Goal: Information Seeking & Learning: Understand process/instructions

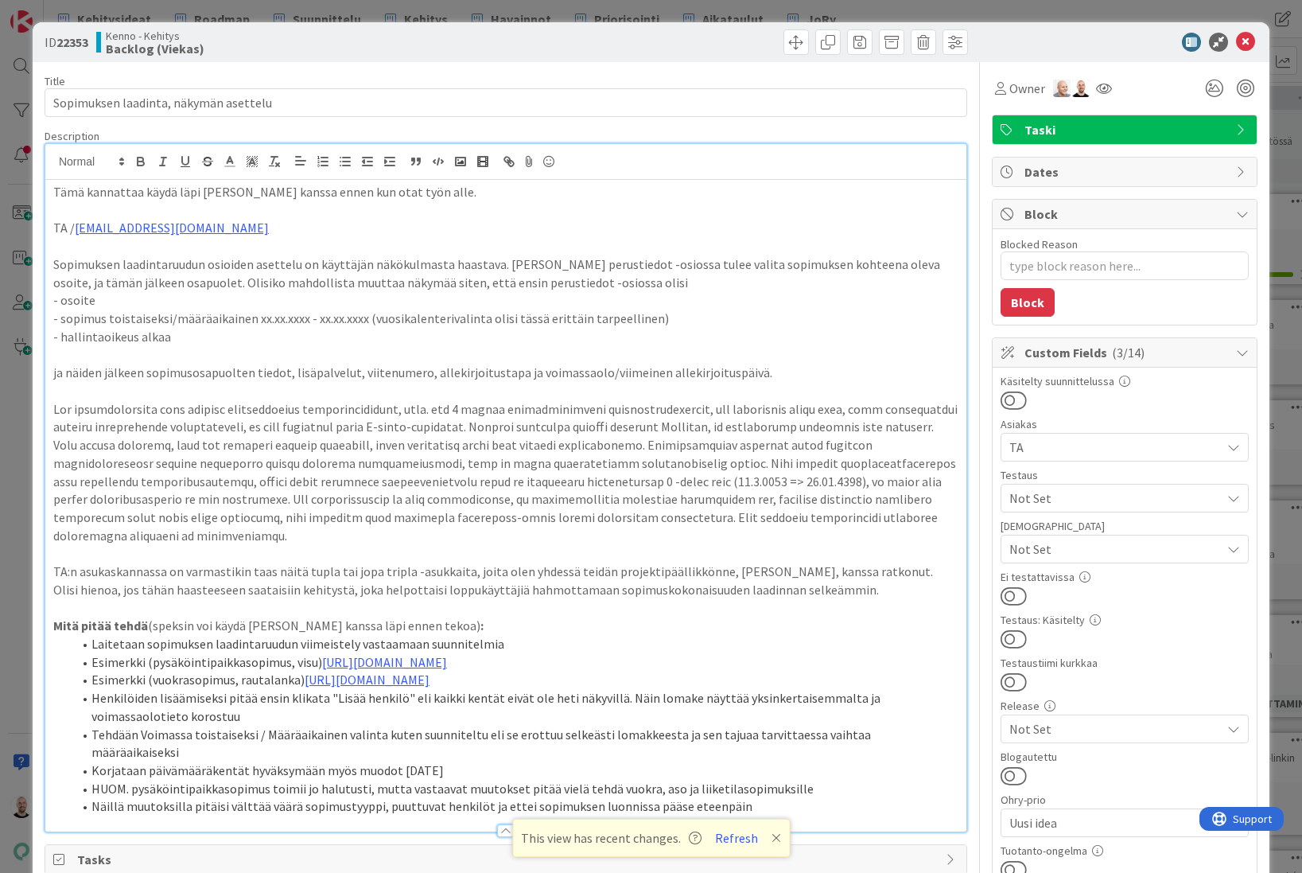
scroll to position [264, 0]
click at [916, 10] on div "ID 22353 Kenno - Kehitys Backlog (Viekas) Title 39 / 128 Sopimuksen laadinta, n…" at bounding box center [651, 436] width 1302 height 873
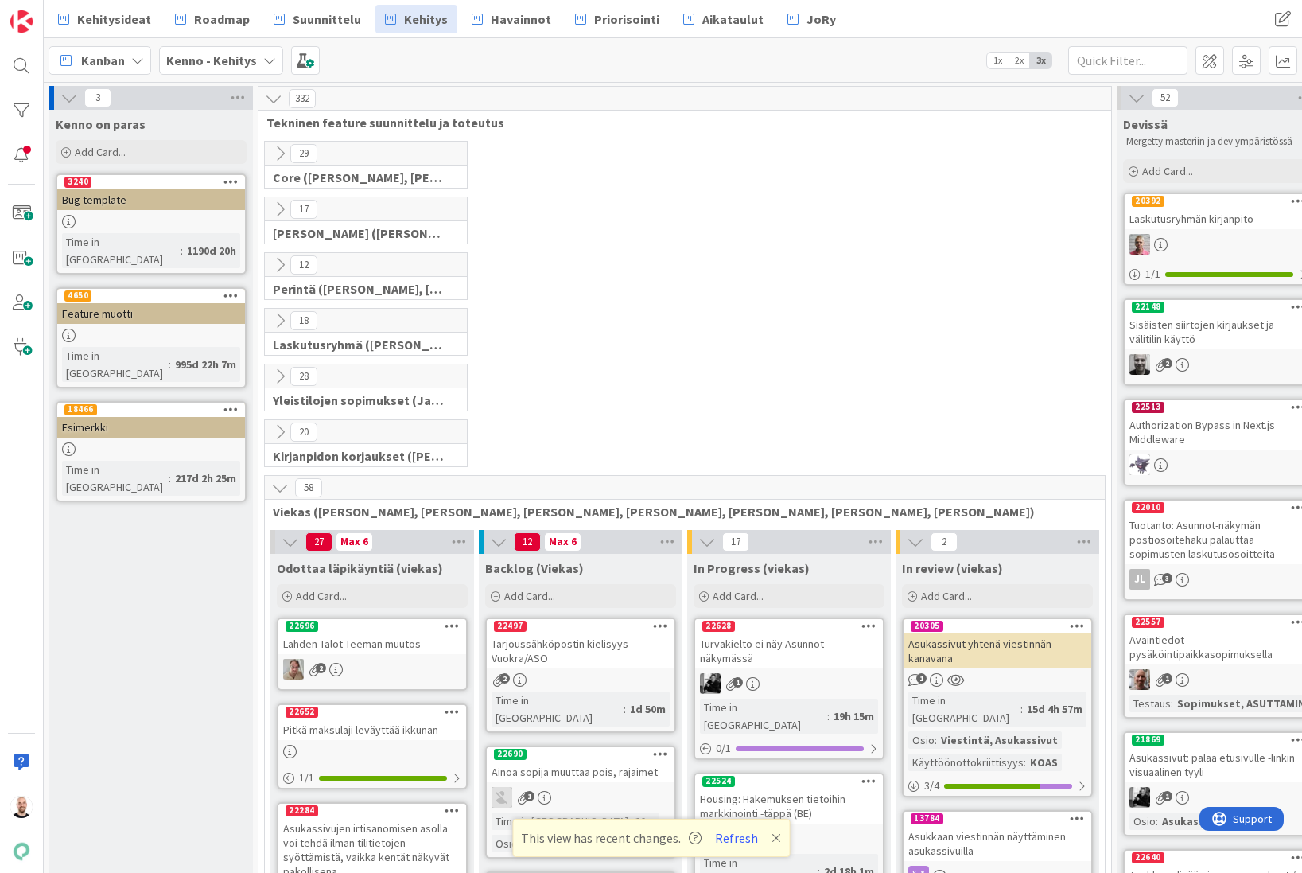
click at [775, 845] on p "This view has recent changes. Refresh" at bounding box center [651, 837] width 260 height 21
click at [774, 839] on icon at bounding box center [777, 837] width 10 height 13
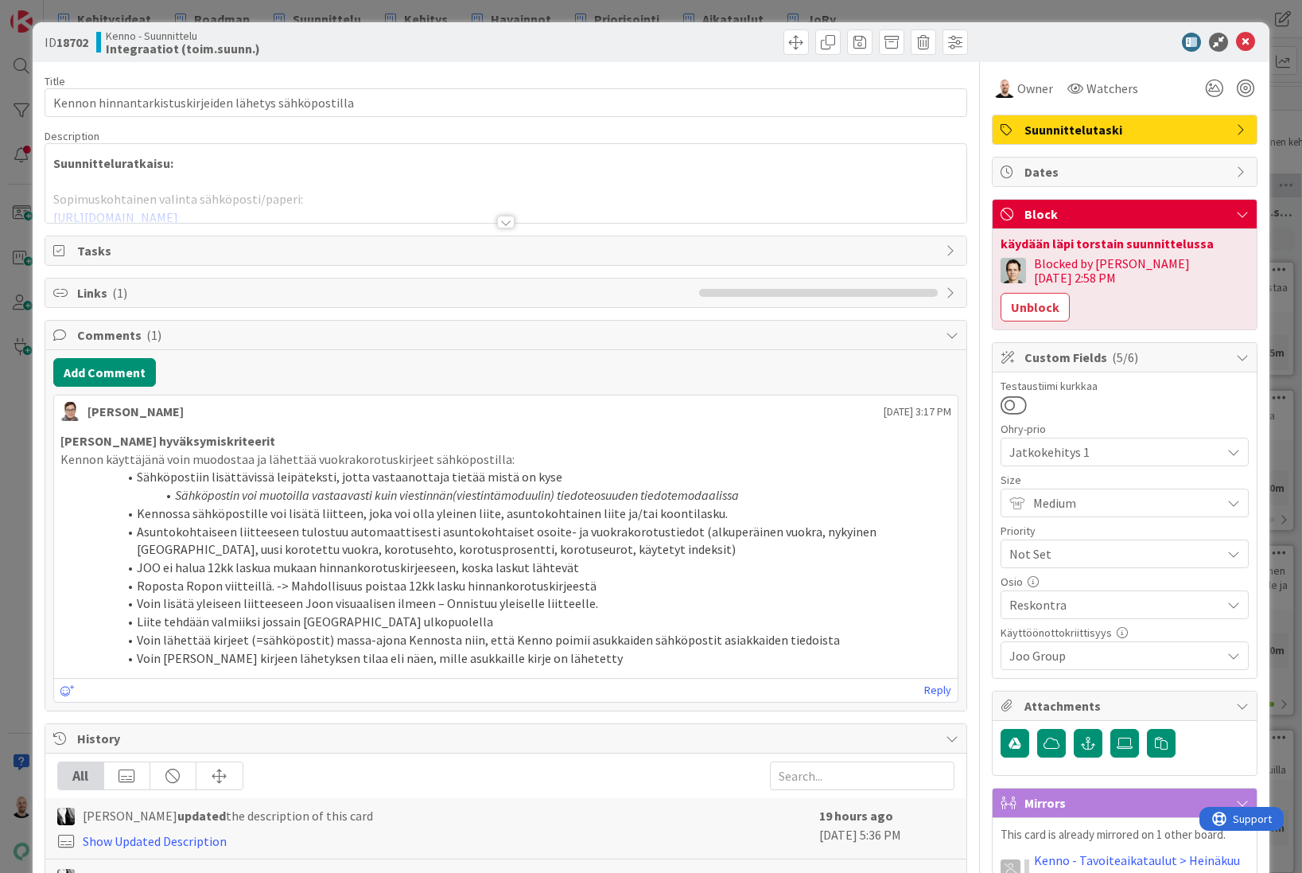
click at [505, 224] on div at bounding box center [506, 222] width 18 height 13
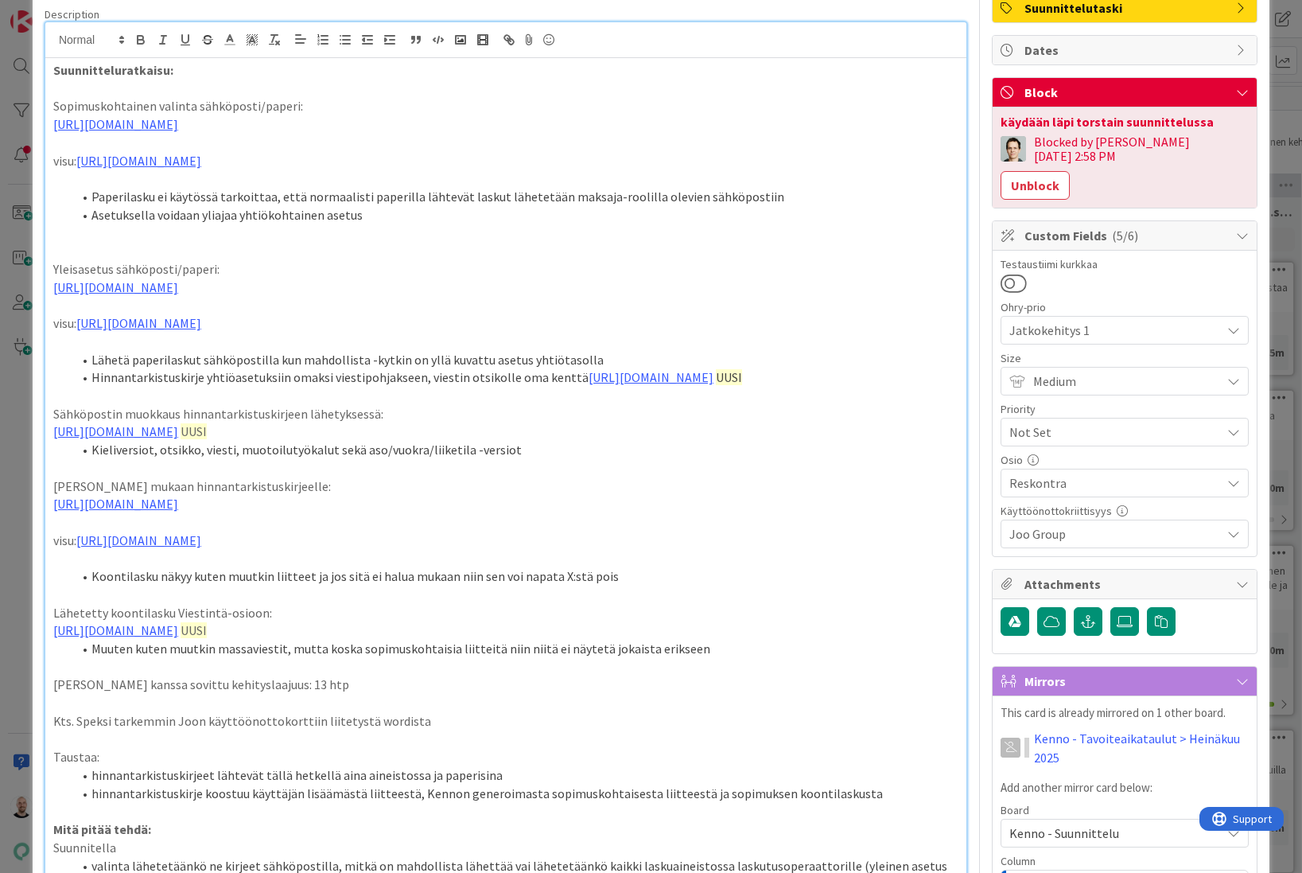
scroll to position [126, 0]
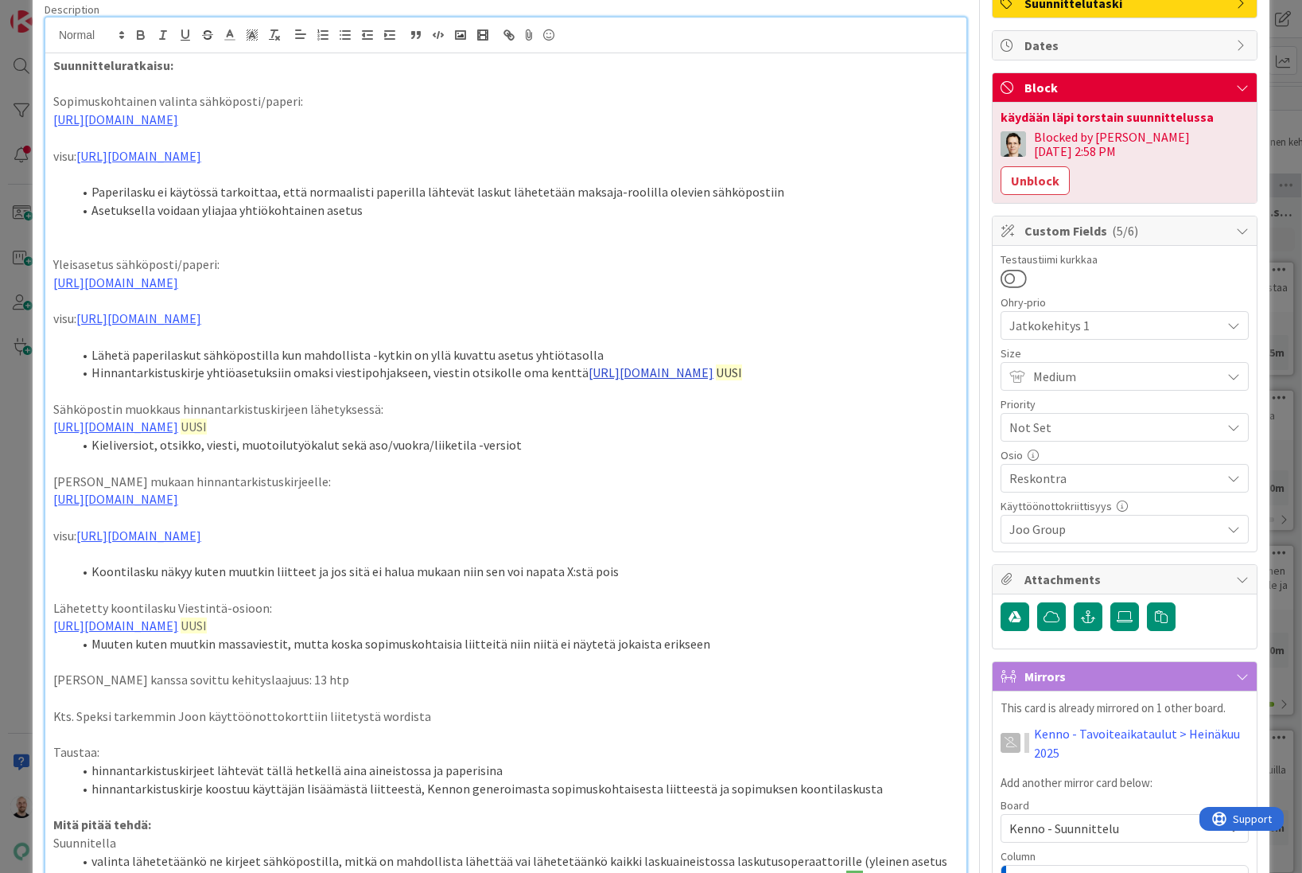
click at [650, 380] on link "[URL][DOMAIN_NAME]" at bounding box center [651, 372] width 125 height 16
click at [535, 449] on link "[URL][DOMAIN_NAME]" at bounding box center [480, 446] width 109 height 21
click at [645, 473] on p at bounding box center [505, 463] width 905 height 18
click at [178, 434] on link "[URL][DOMAIN_NAME]" at bounding box center [115, 426] width 125 height 16
click at [518, 515] on link "https://www.figma.com/proto/s06ePFuGvSFkRRSBp8p43G/Reskontra?content-scaling=fi…" at bounding box center [463, 516] width 109 height 21
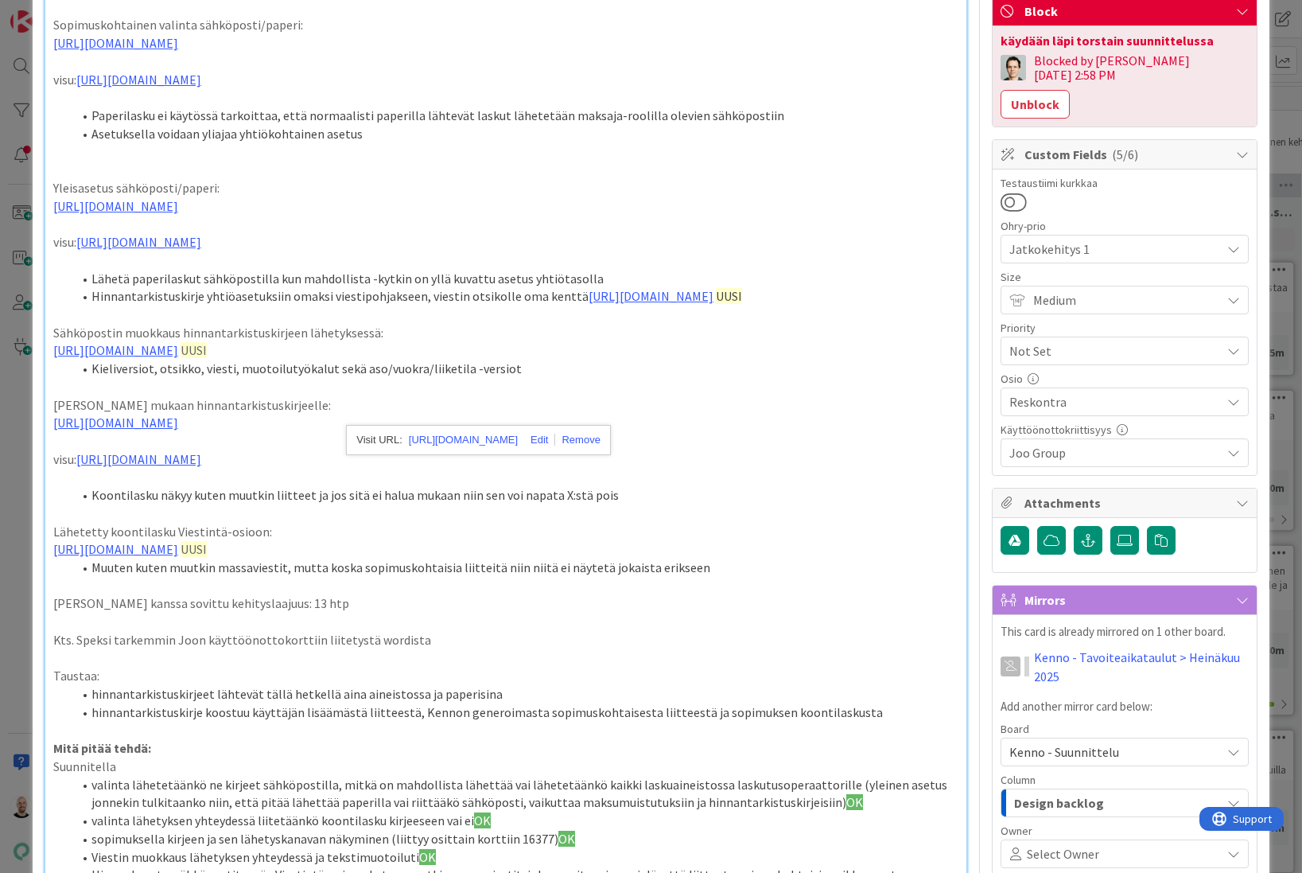
scroll to position [204, 0]
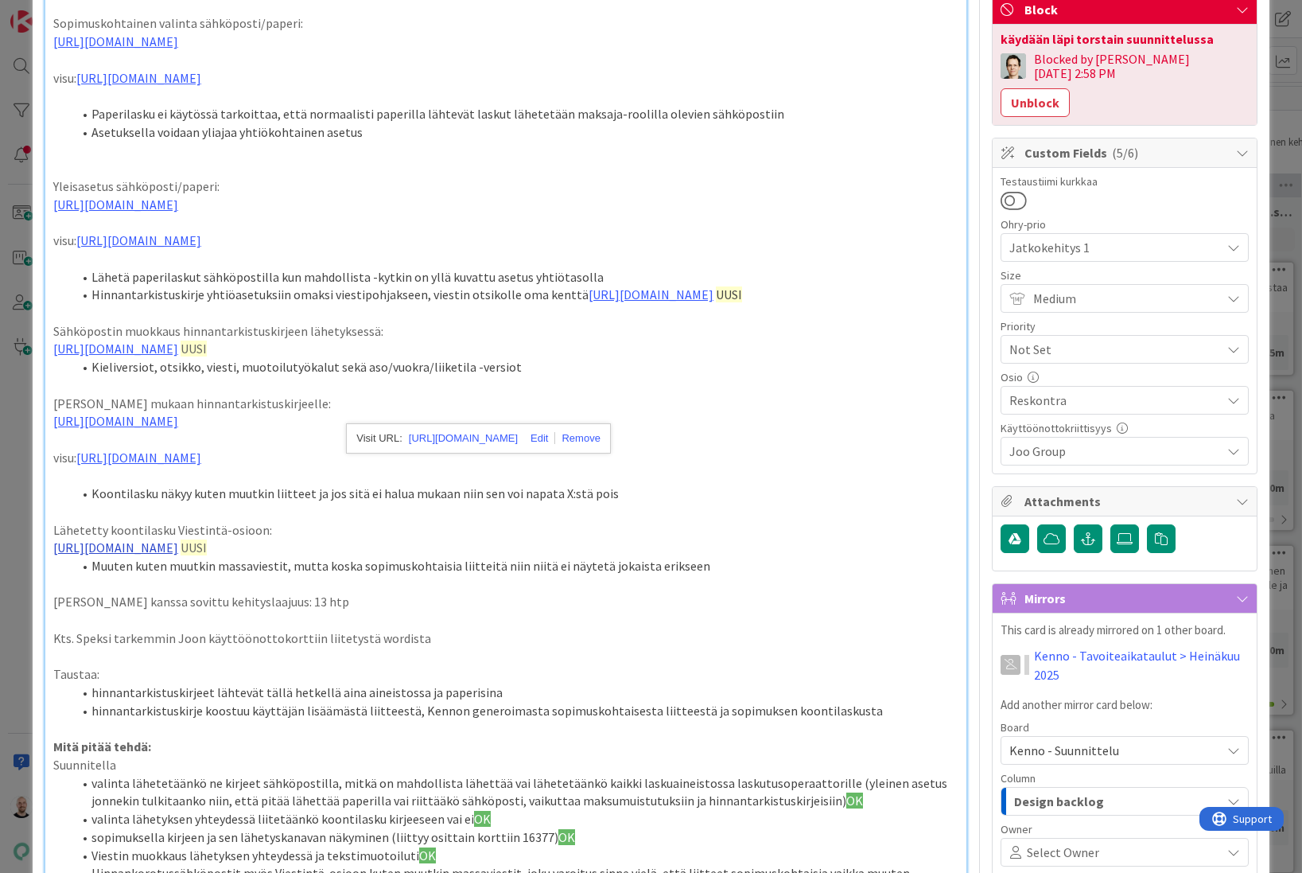
click at [178, 555] on link "[URL][DOMAIN_NAME]" at bounding box center [115, 547] width 125 height 16
click at [429, 663] on link "https://www.figma.com/proto/F8K4NeEJpXdhuNz0ckoPp4/Viestint%C3%A4?content-scali…" at bounding box center [374, 665] width 109 height 21
click at [788, 449] on p at bounding box center [505, 439] width 905 height 18
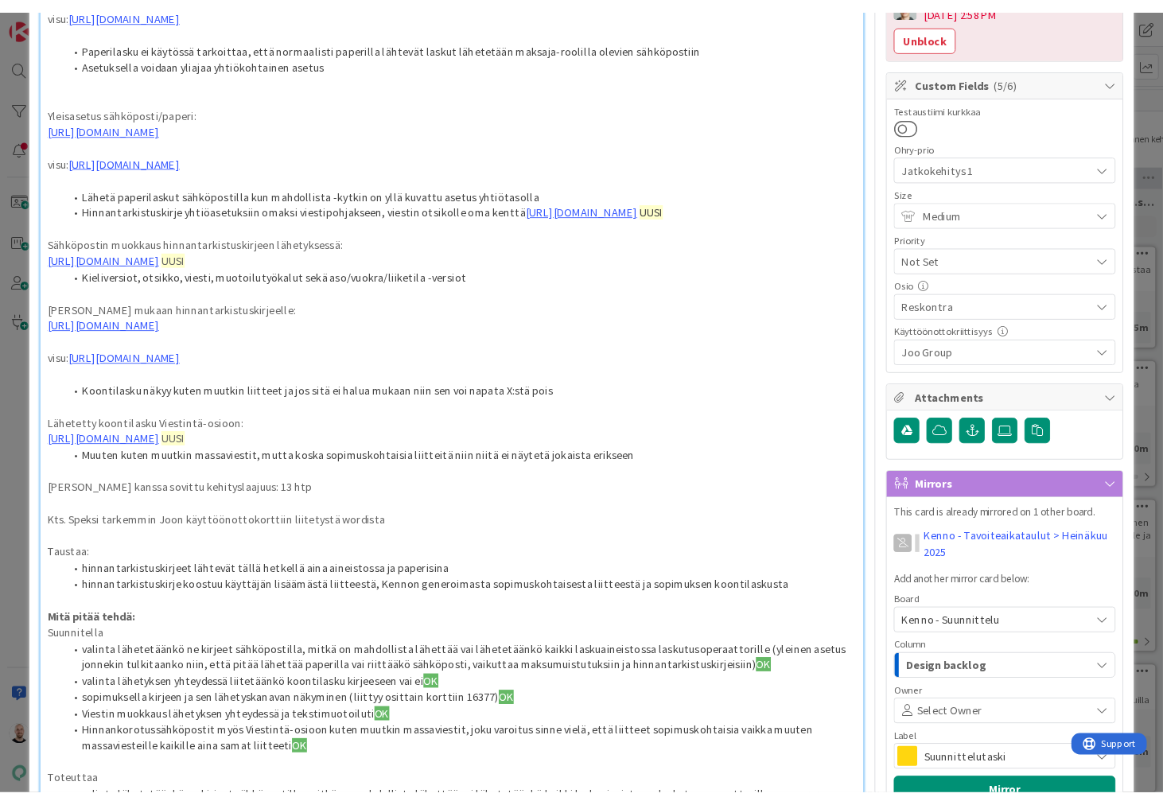
scroll to position [258, 0]
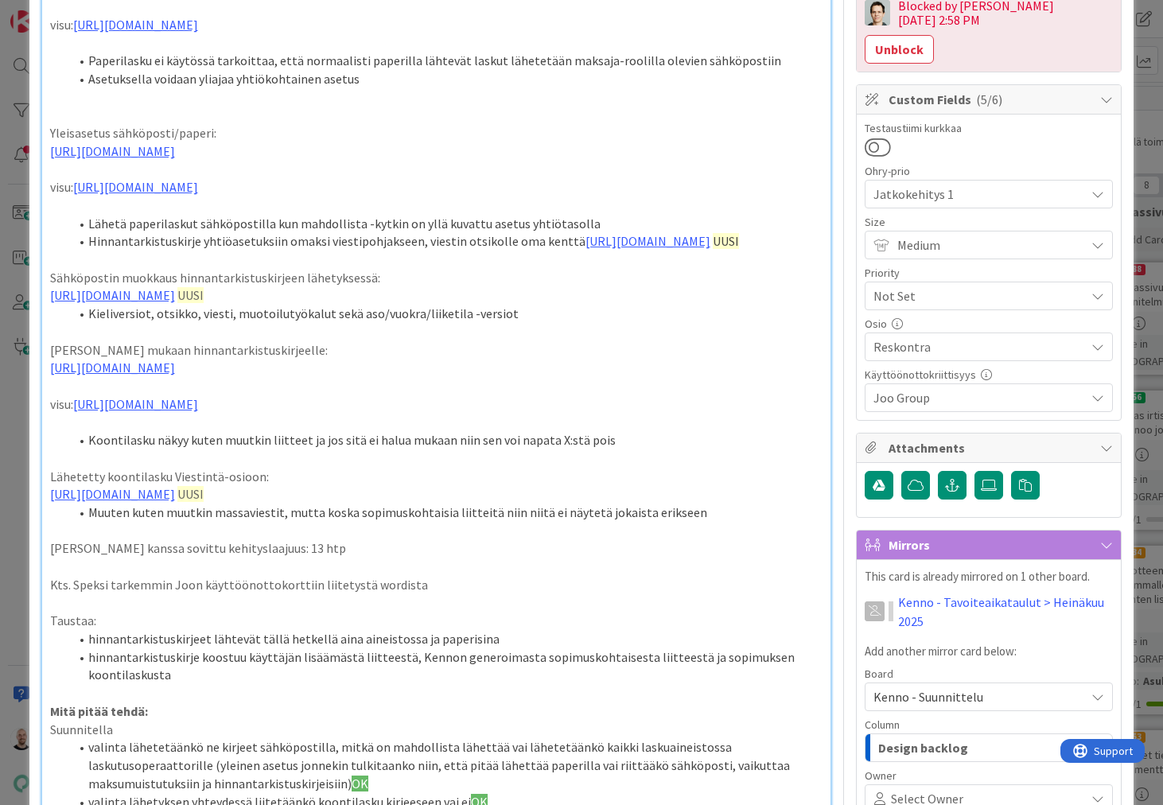
click at [772, 178] on p at bounding box center [436, 169] width 773 height 18
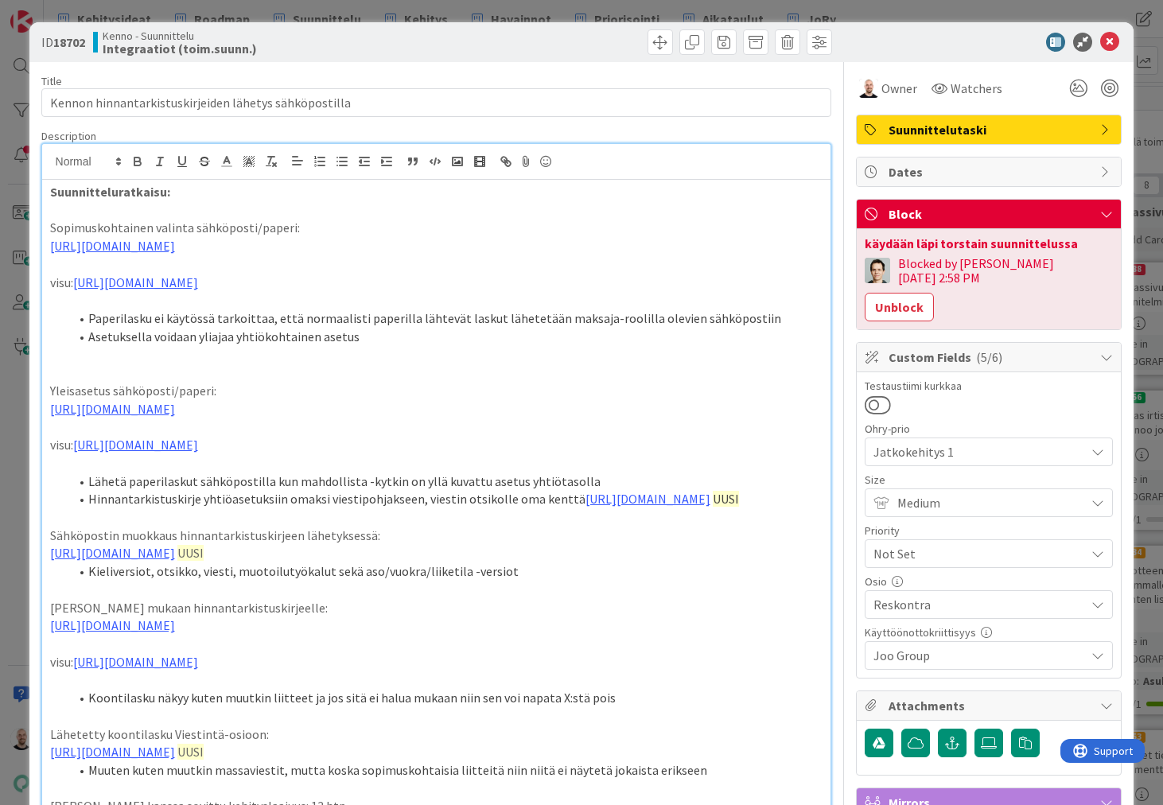
scroll to position [0, 0]
click at [247, 10] on div "ID 18702 Kenno - Suunnittelu Integraatiot (toim.suunn.) Title 53 / 128 Kennon h…" at bounding box center [581, 402] width 1163 height 805
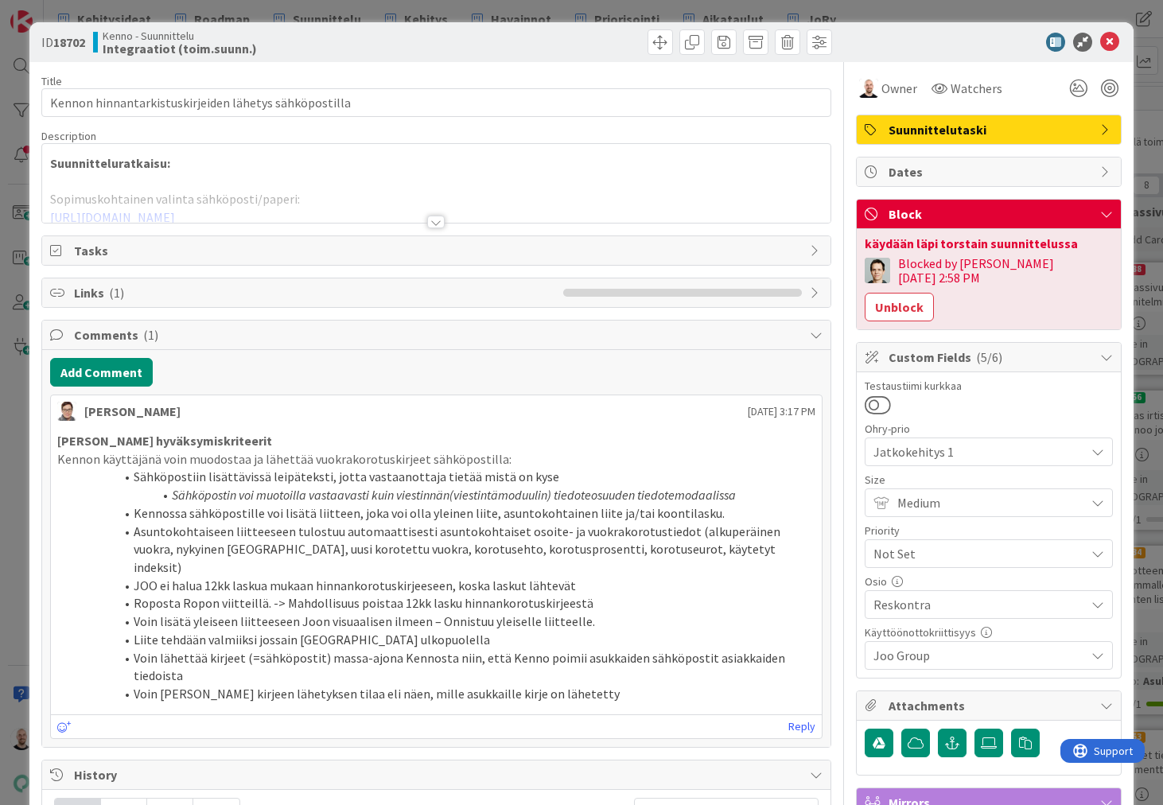
click at [436, 224] on div at bounding box center [436, 222] width 18 height 13
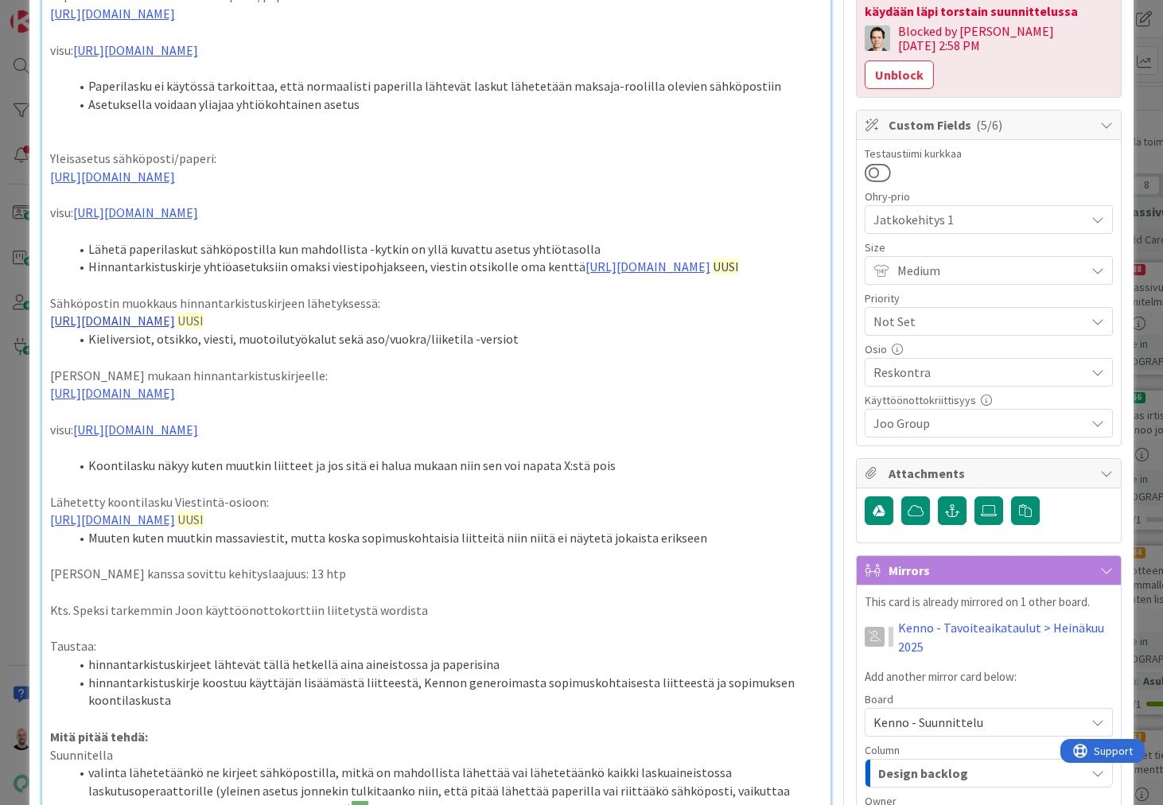
scroll to position [231, 0]
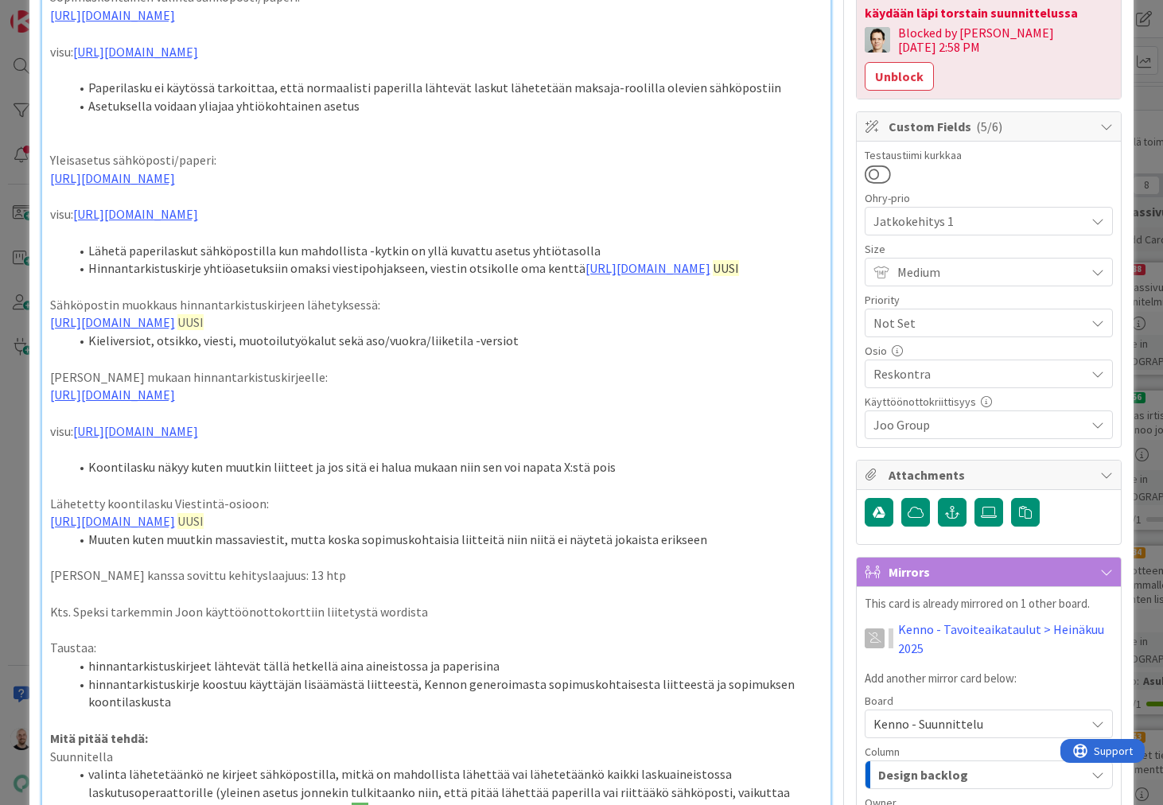
click at [204, 529] on span "UUSI" at bounding box center [190, 521] width 26 height 16
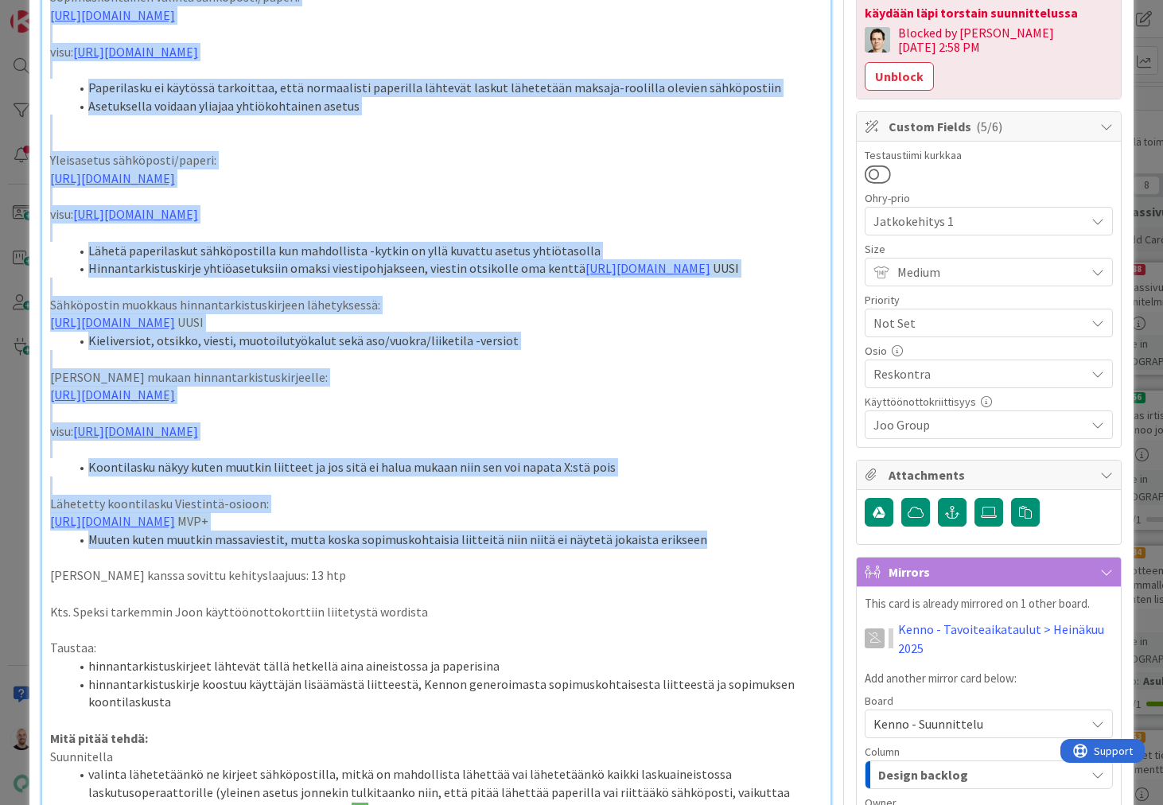
drag, startPoint x: 86, startPoint y: 625, endPoint x: 680, endPoint y: 623, distance: 594.2
click at [680, 549] on li "Muuten kuten muutkin massaviestit, mutta koska sopimuskohtaisia liitteitä niin …" at bounding box center [446, 540] width 754 height 18
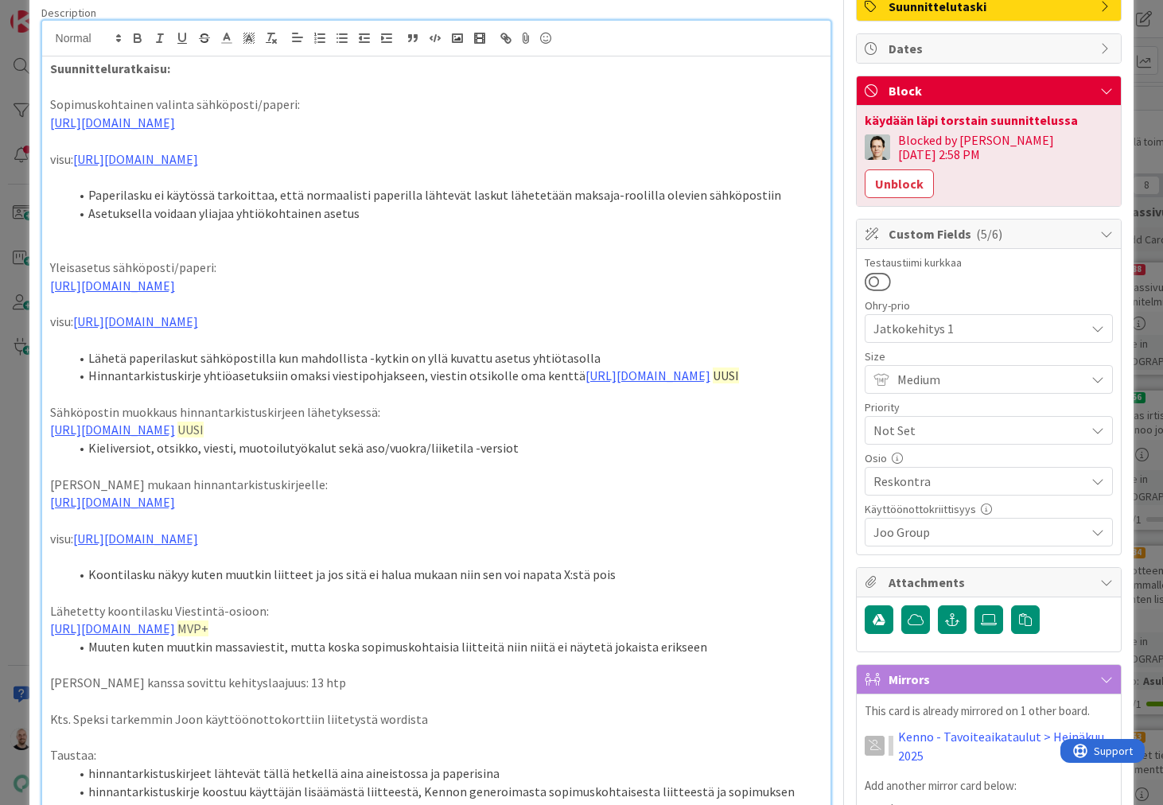
scroll to position [178, 0]
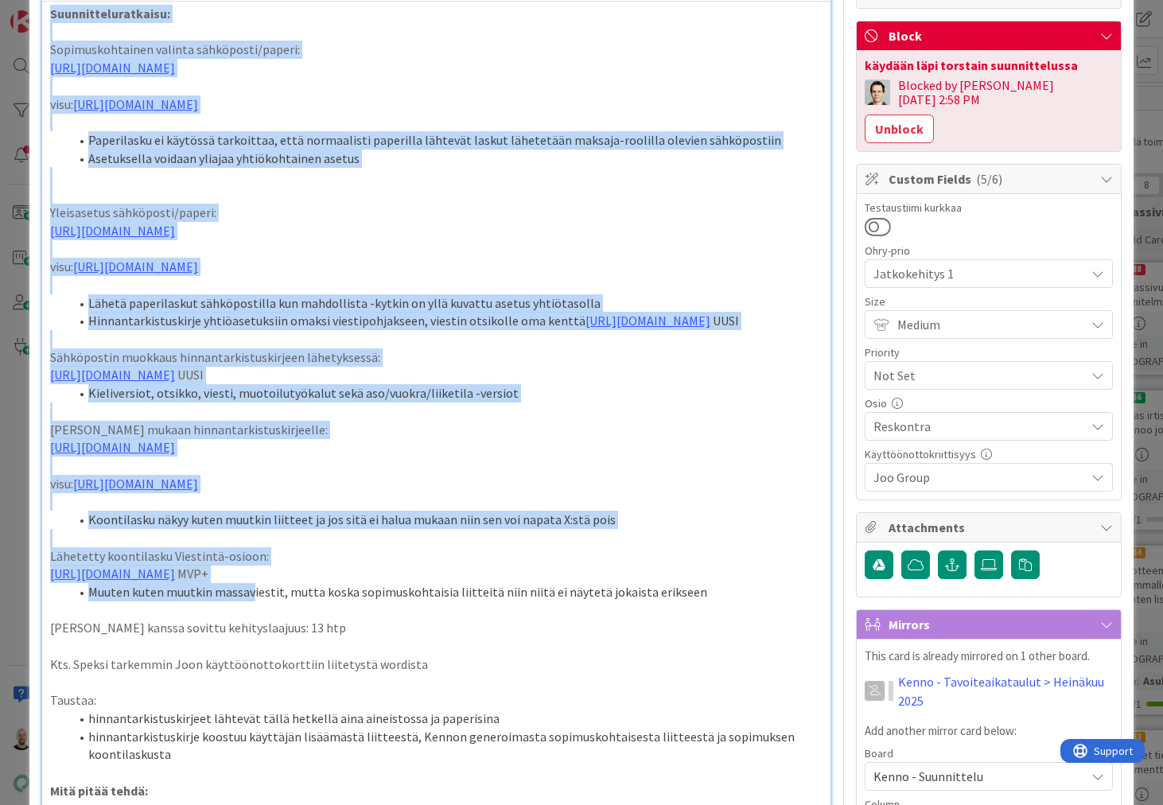
drag, startPoint x: 679, startPoint y: 678, endPoint x: 249, endPoint y: 683, distance: 429.6
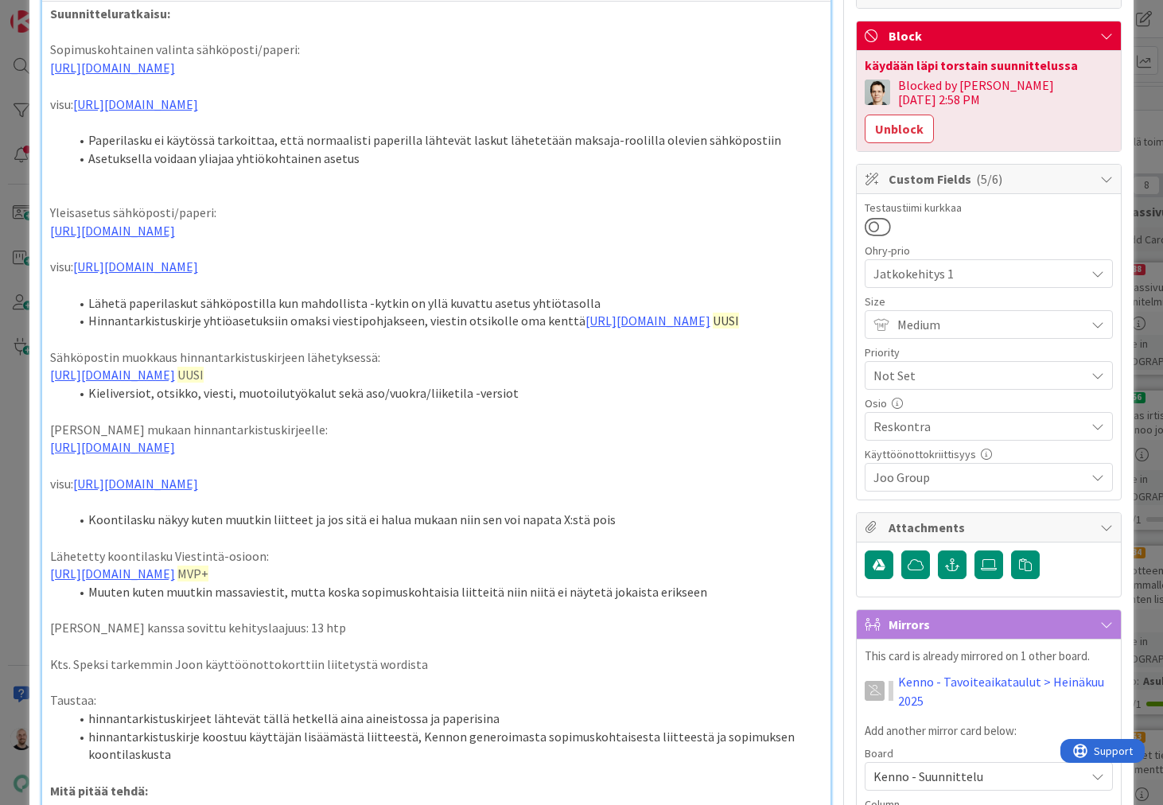
click at [270, 601] on li "Muuten kuten muutkin massaviestit, mutta koska sopimuskohtaisia liitteitä niin …" at bounding box center [446, 592] width 754 height 18
click at [680, 601] on li "Muuten kuten muutkin massaviestit, mutta koska sopimuskohtaisia liitteitä niin …" at bounding box center [446, 592] width 754 height 18
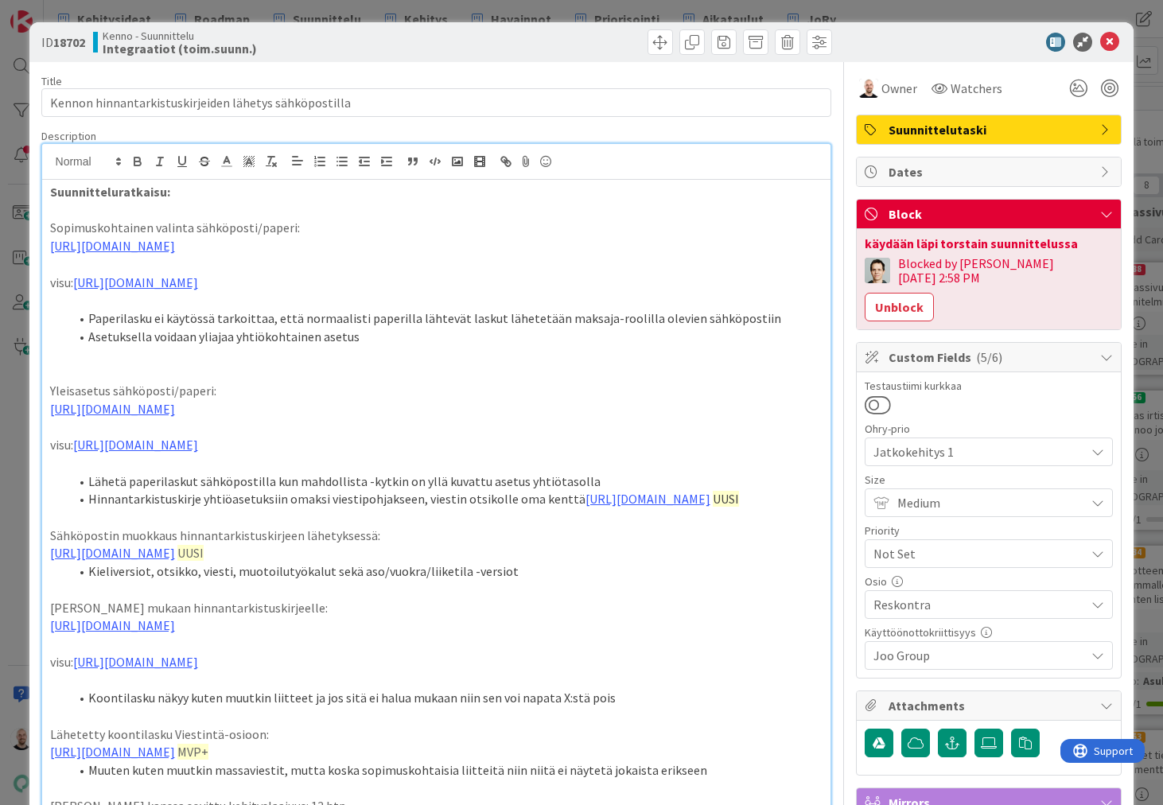
scroll to position [0, 0]
click at [53, 193] on strong "Suunnitteluratkaisu:" at bounding box center [110, 192] width 120 height 16
click at [51, 194] on strong "Suunnitteluratkaisu:" at bounding box center [110, 192] width 120 height 16
click at [193, 193] on p "Suunnitteluratkaisu:" at bounding box center [436, 192] width 773 height 18
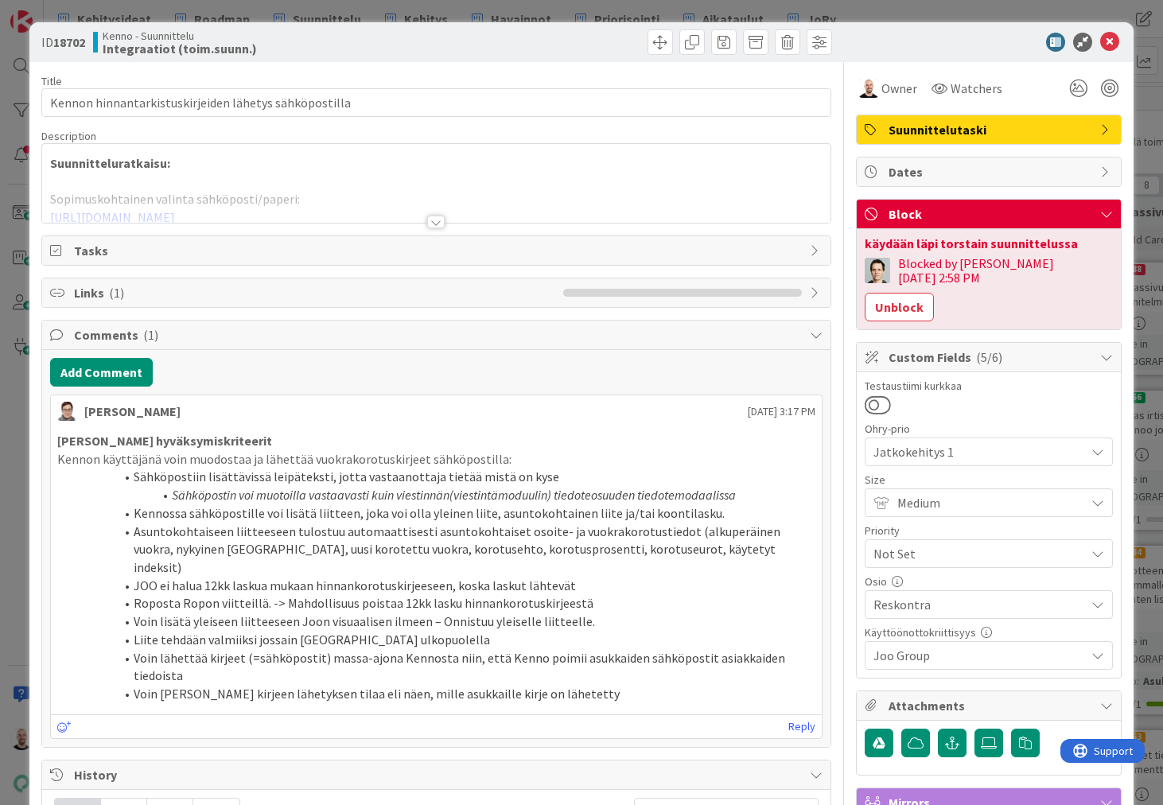
click at [438, 227] on div at bounding box center [436, 222] width 18 height 13
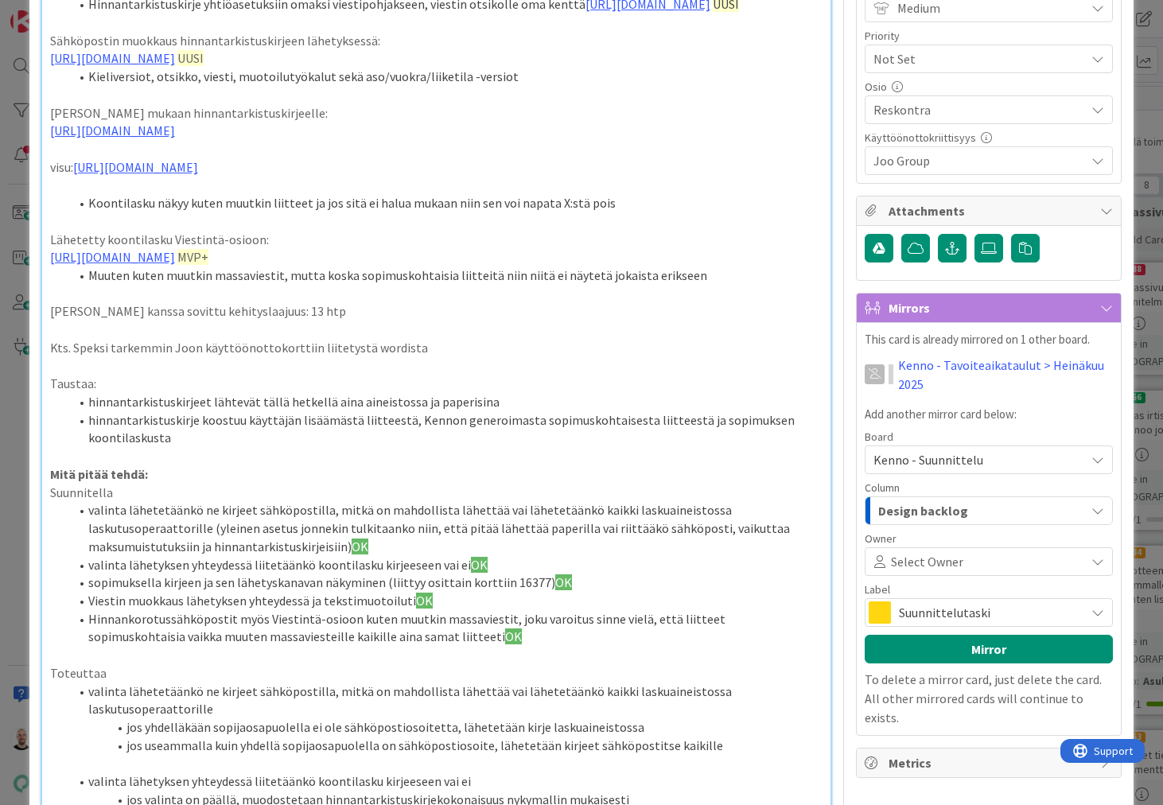
scroll to position [445, 0]
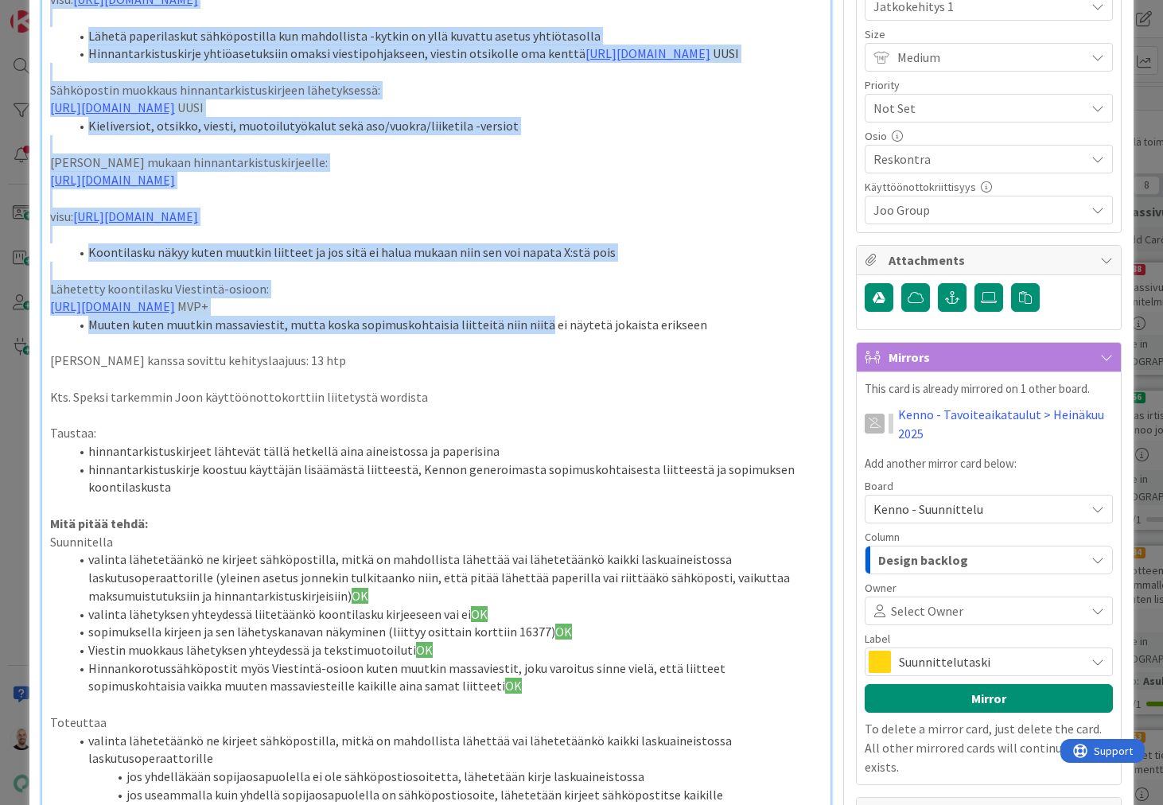
drag, startPoint x: 241, startPoint y: 415, endPoint x: 532, endPoint y: 414, distance: 291.2
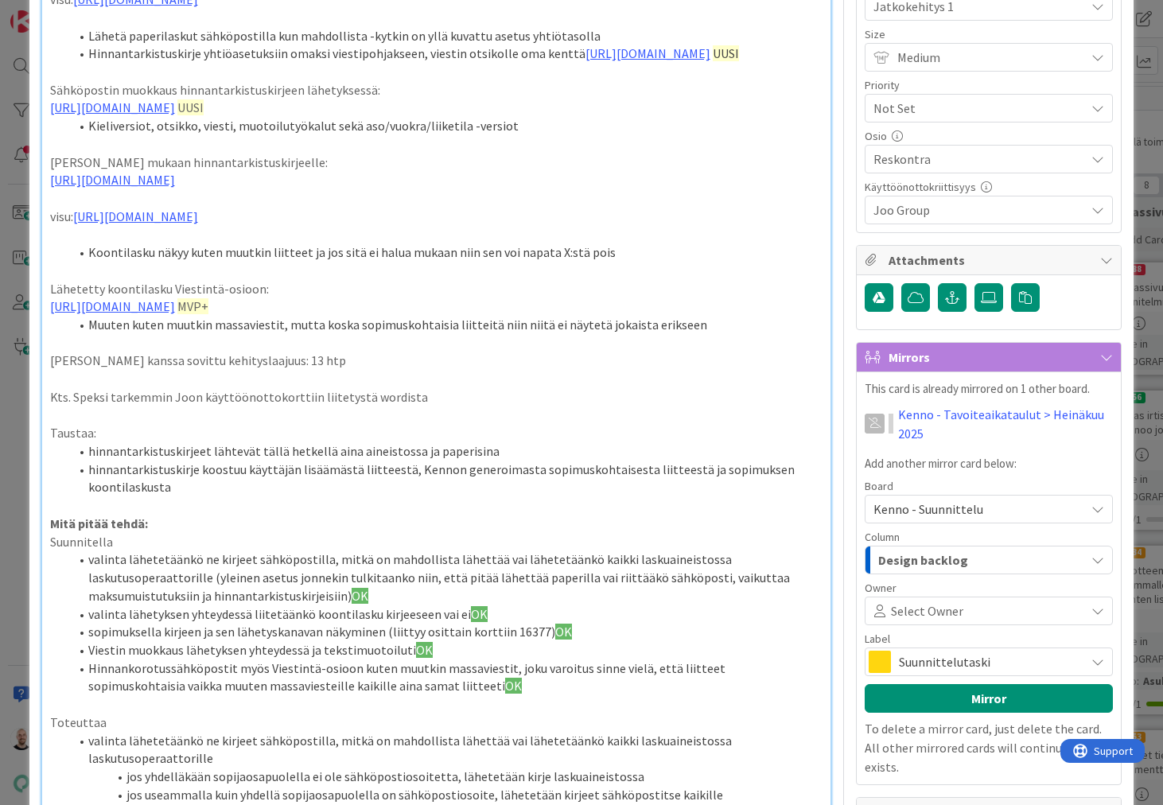
drag, startPoint x: 622, startPoint y: 407, endPoint x: 681, endPoint y: 407, distance: 58.9
click at [681, 334] on li "Muuten kuten muutkin massaviestit, mutta koska sopimuskohtaisia liitteitä niin …" at bounding box center [446, 325] width 754 height 18
click at [698, 334] on li "Muuten kuten muutkin massaviestit, mutta koska sopimuskohtaisia liitteitä niin …" at bounding box center [446, 325] width 754 height 18
click at [687, 334] on li "Muuten kuten muutkin massaviestit, mutta koska sopimuskohtaisia liitteitä niin …" at bounding box center [446, 325] width 754 height 18
click at [690, 334] on li "Muuten kuten muutkin massaviestit, mutta koska sopimuskohtaisia liitteitä niin …" at bounding box center [446, 325] width 754 height 18
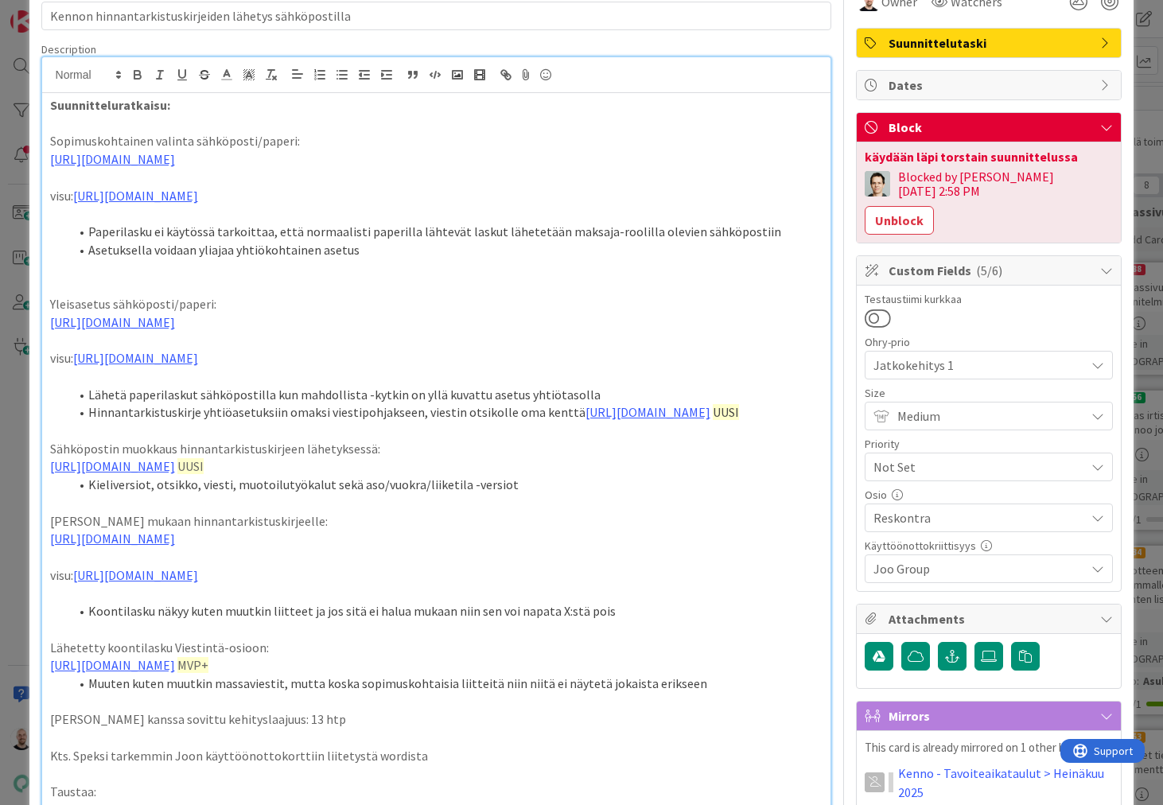
scroll to position [0, 0]
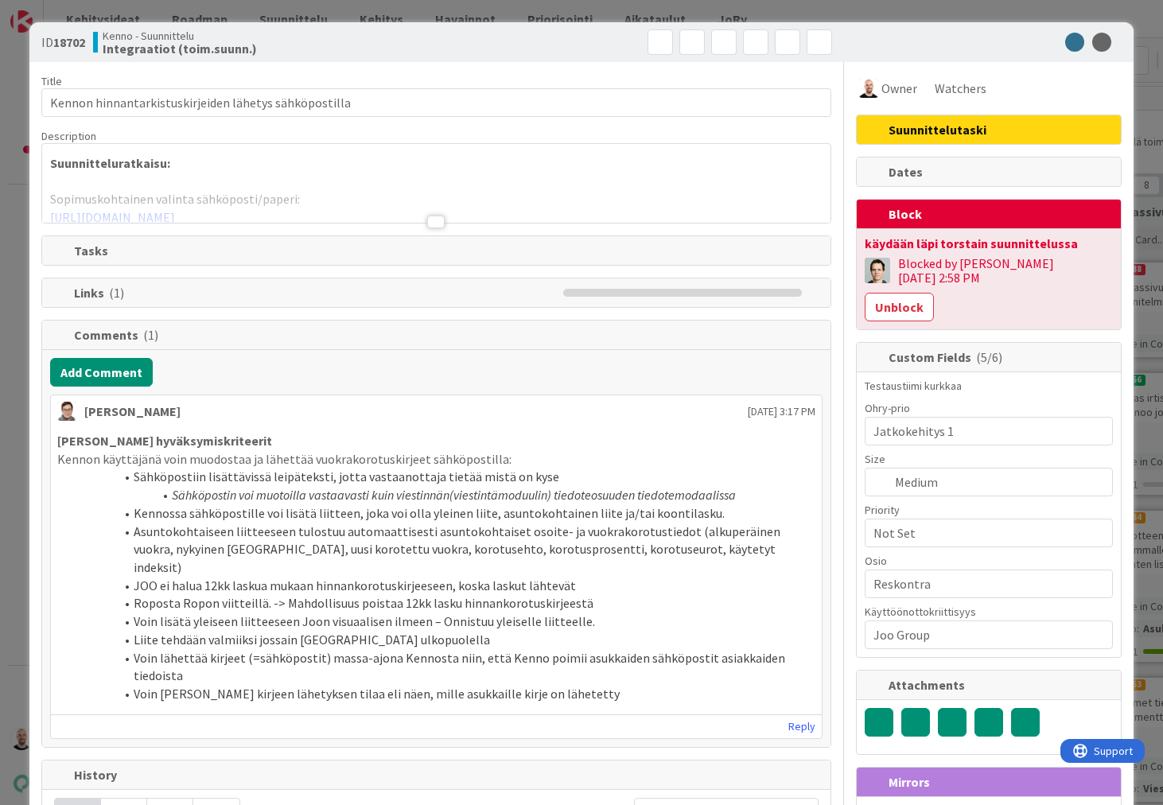
click at [440, 223] on div at bounding box center [436, 222] width 18 height 13
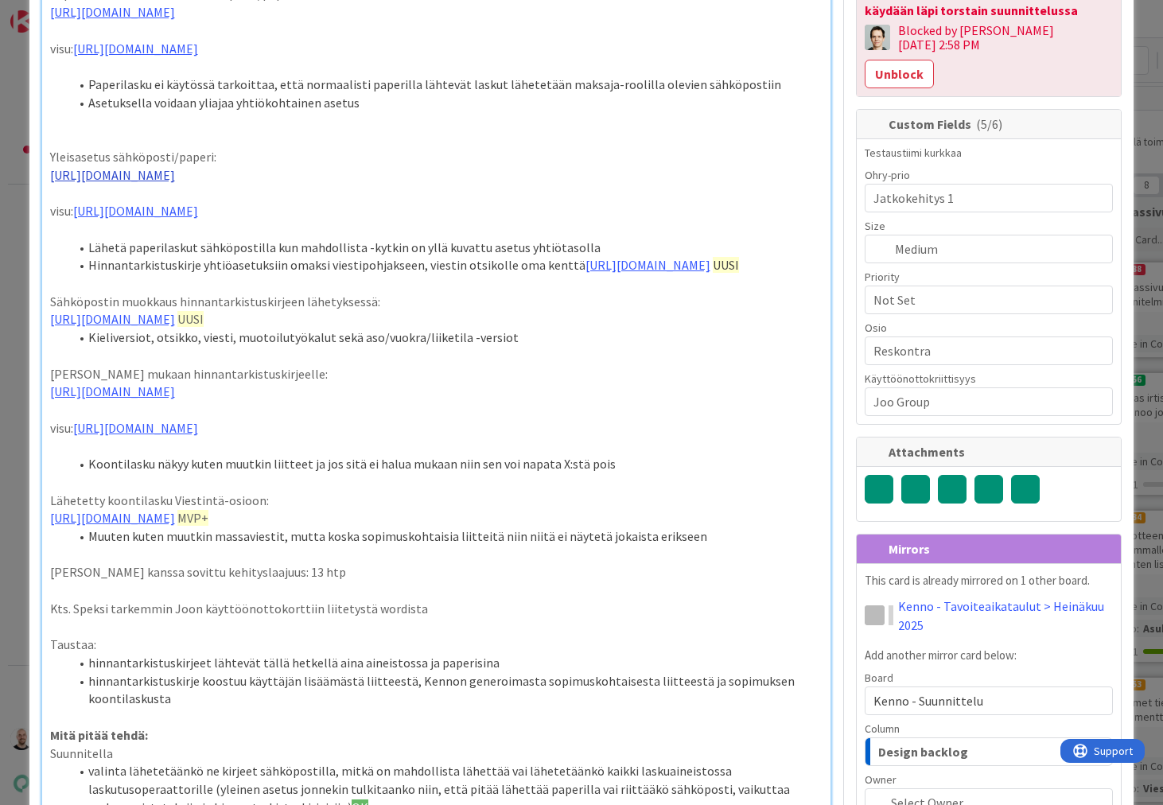
scroll to position [318, 0]
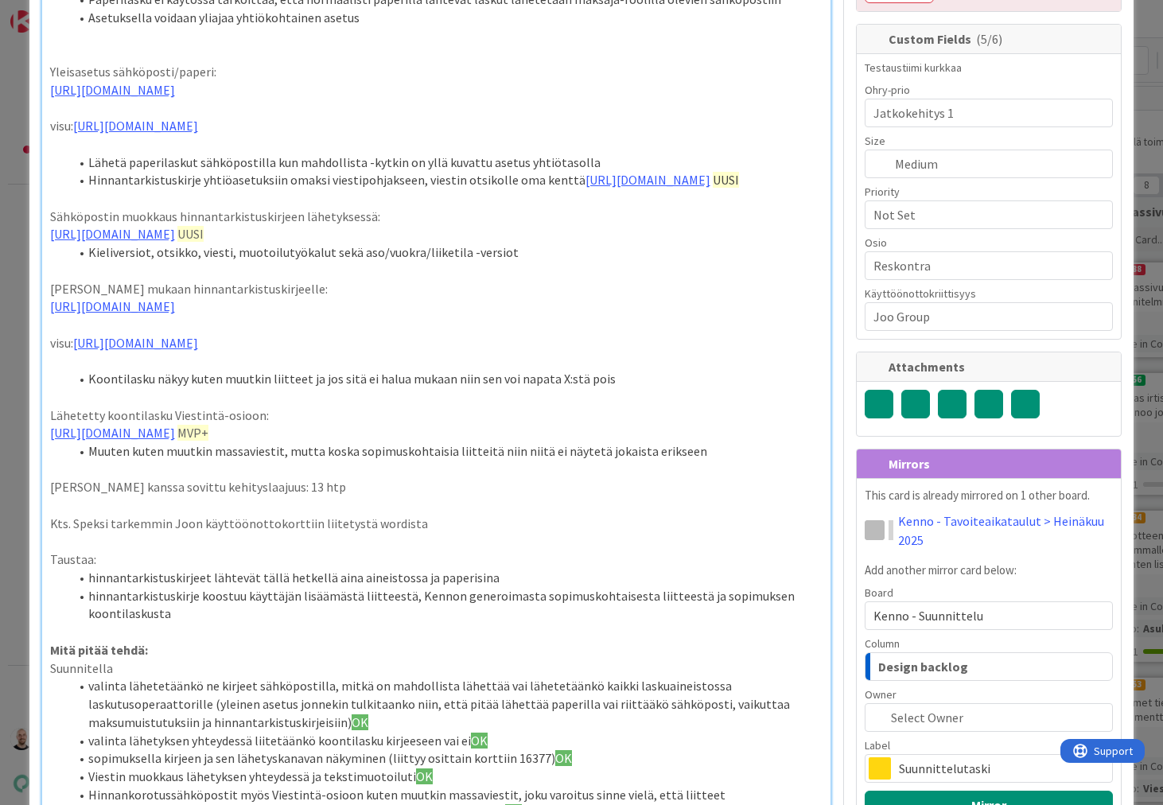
click at [681, 461] on li "Muuten kuten muutkin massaviestit, mutta koska sopimuskohtaisia liitteitä niin …" at bounding box center [446, 451] width 754 height 18
drag, startPoint x: 1064, startPoint y: 360, endPoint x: 742, endPoint y: 537, distance: 366.7
click at [742, 461] on li "Muuten kuten muutkin massaviestit, mutta koska sopimuskohtaisia liitteitä niin …" at bounding box center [446, 451] width 754 height 18
click at [706, 461] on li "Muuten kuten muutkin massaviestit, mutta koska sopimuskohtaisia liitteitä niin …" at bounding box center [446, 451] width 754 height 18
click at [671, 461] on li "Muuten kuten muutkin massaviestit, mutta koska sopimuskohtaisia liitteitä niin …" at bounding box center [446, 451] width 754 height 18
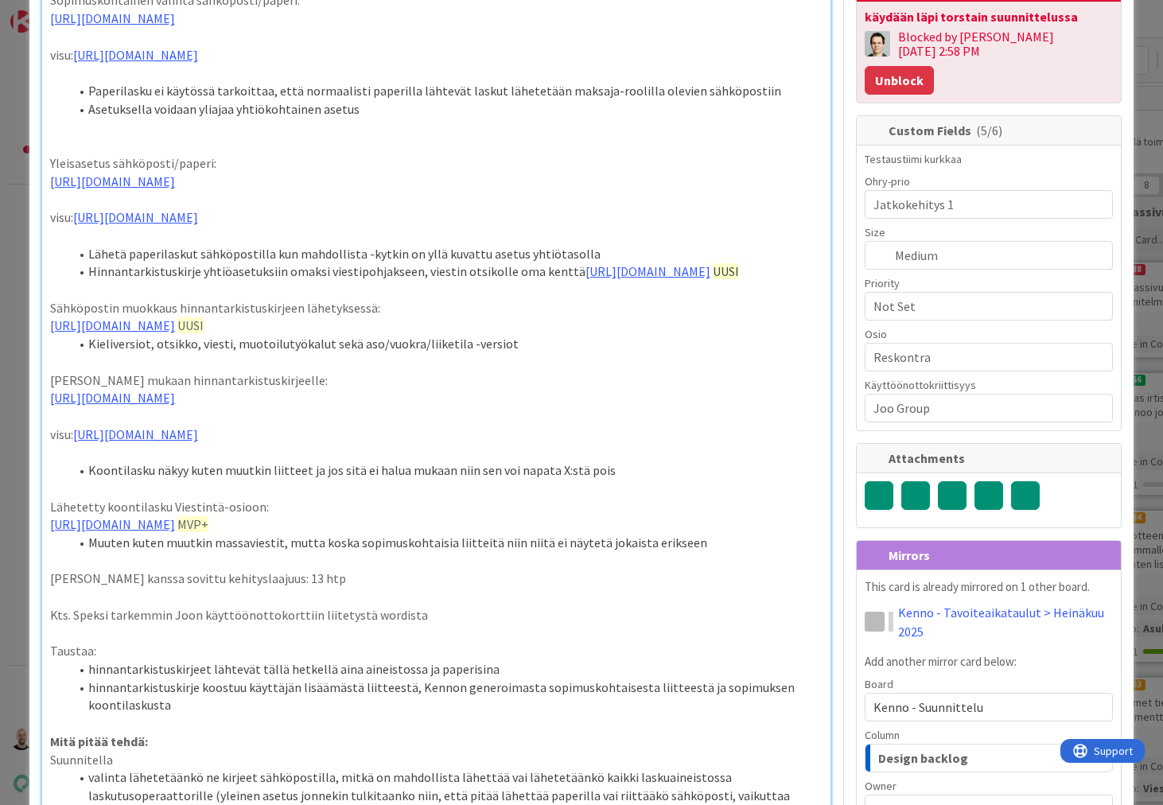
scroll to position [211, 0]
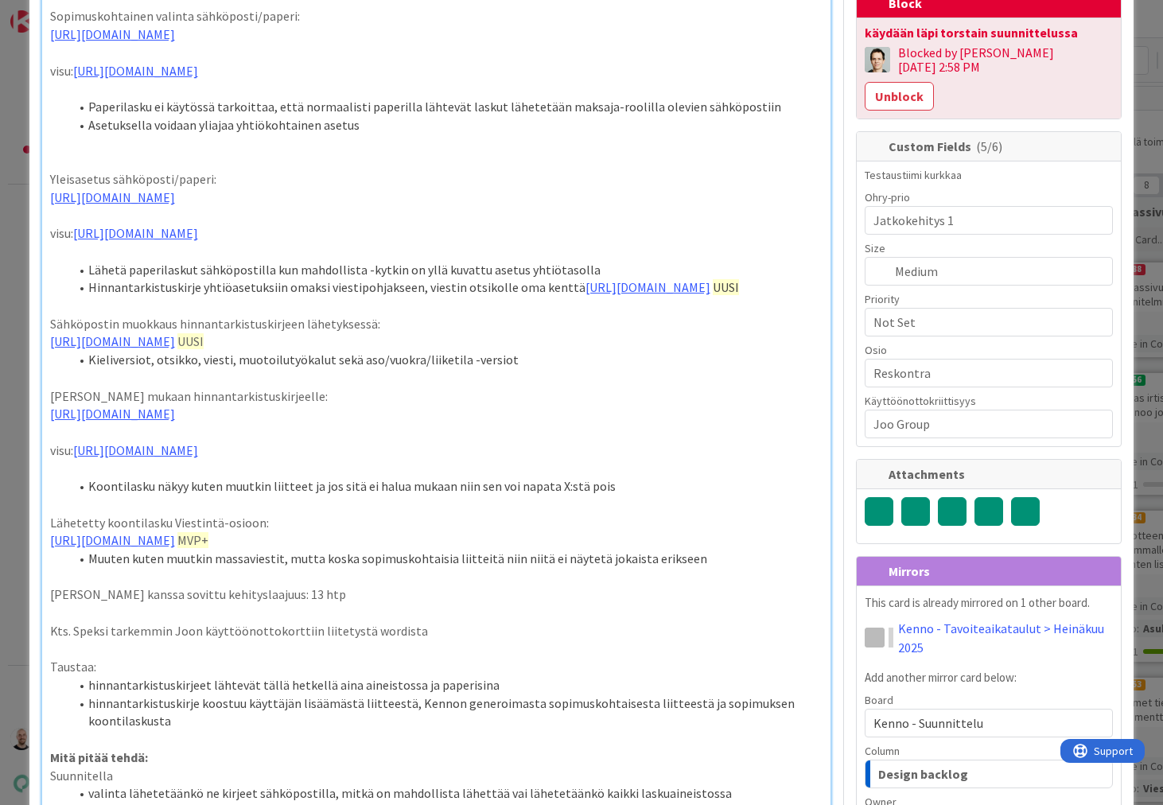
drag, startPoint x: 632, startPoint y: 652, endPoint x: 503, endPoint y: 653, distance: 128.9
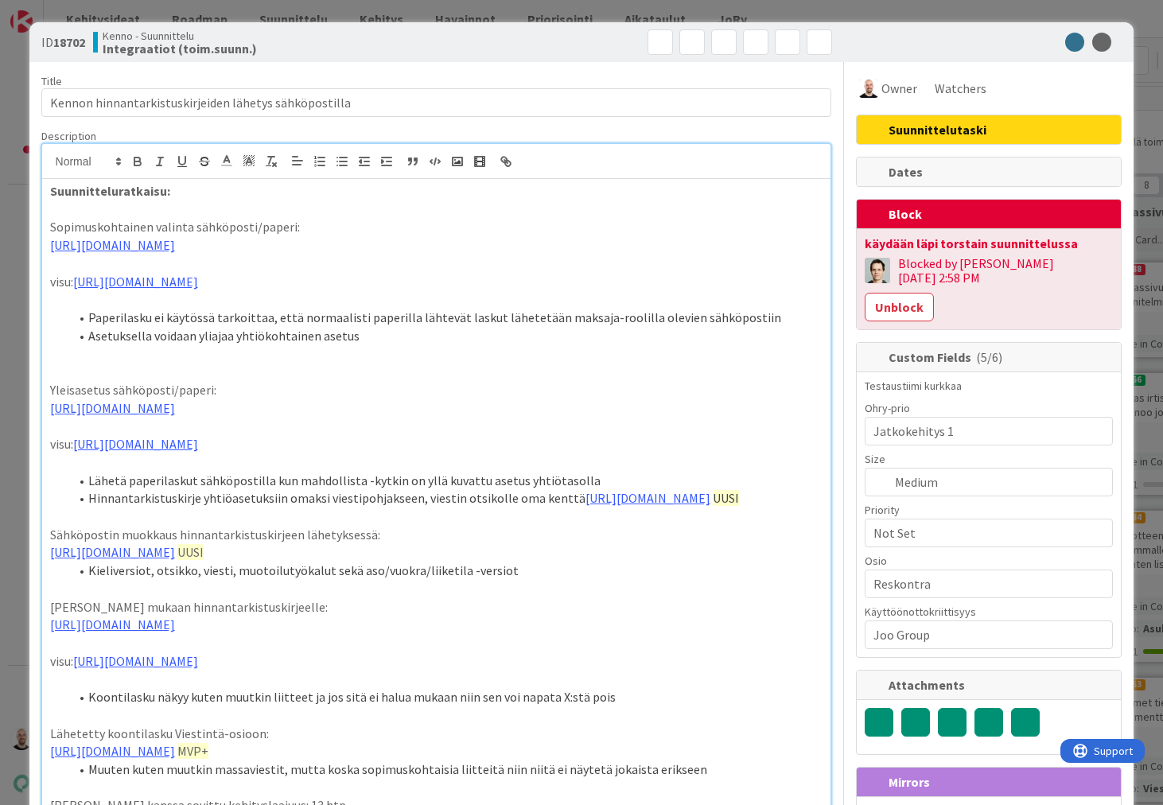
scroll to position [0, 0]
click at [622, 10] on div "ID 18702 Kenno - Suunnittelu Integraatiot (toim.suunn.) Title 53 / 128 Kennon h…" at bounding box center [581, 402] width 1163 height 805
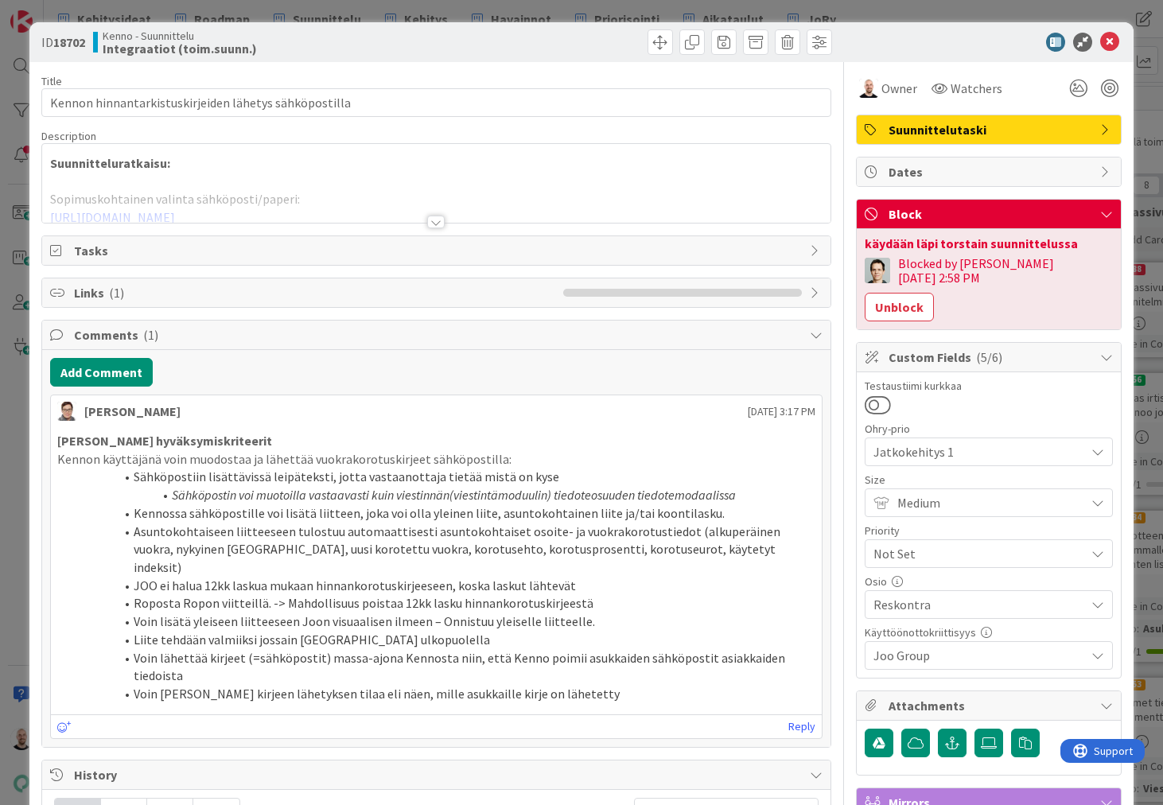
click at [434, 223] on div at bounding box center [436, 222] width 18 height 13
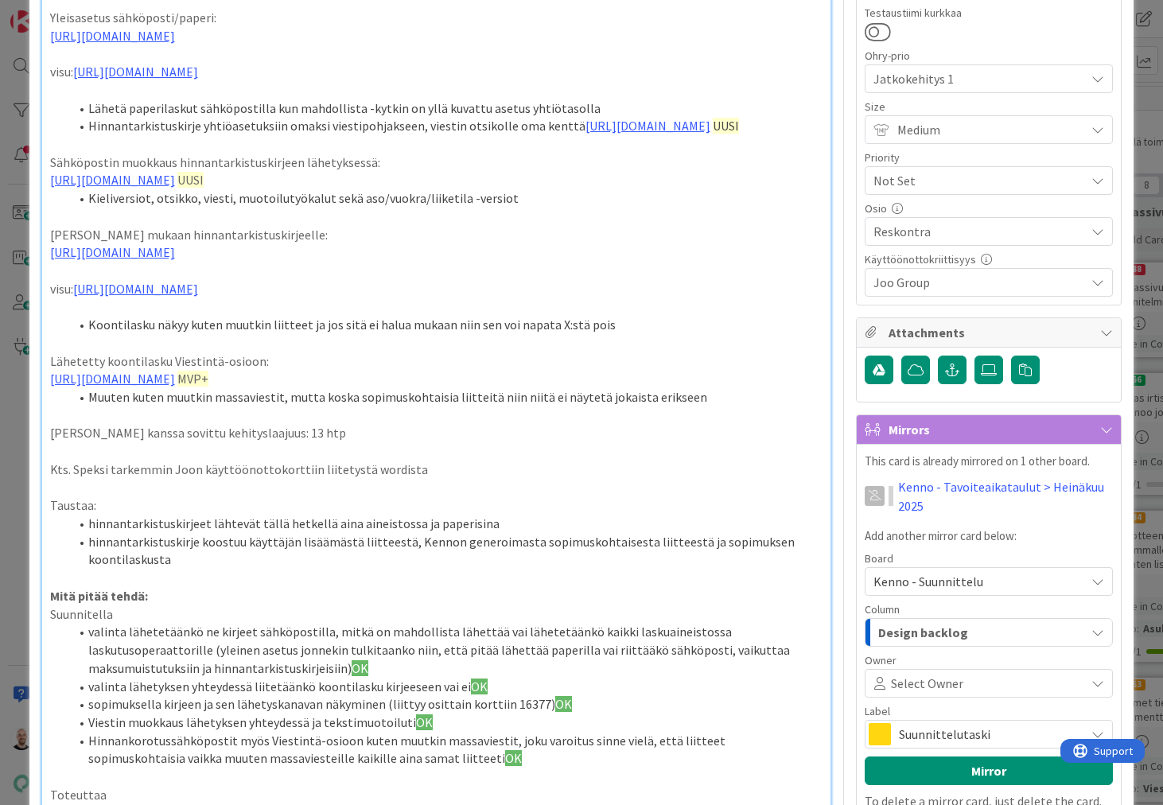
scroll to position [375, 0]
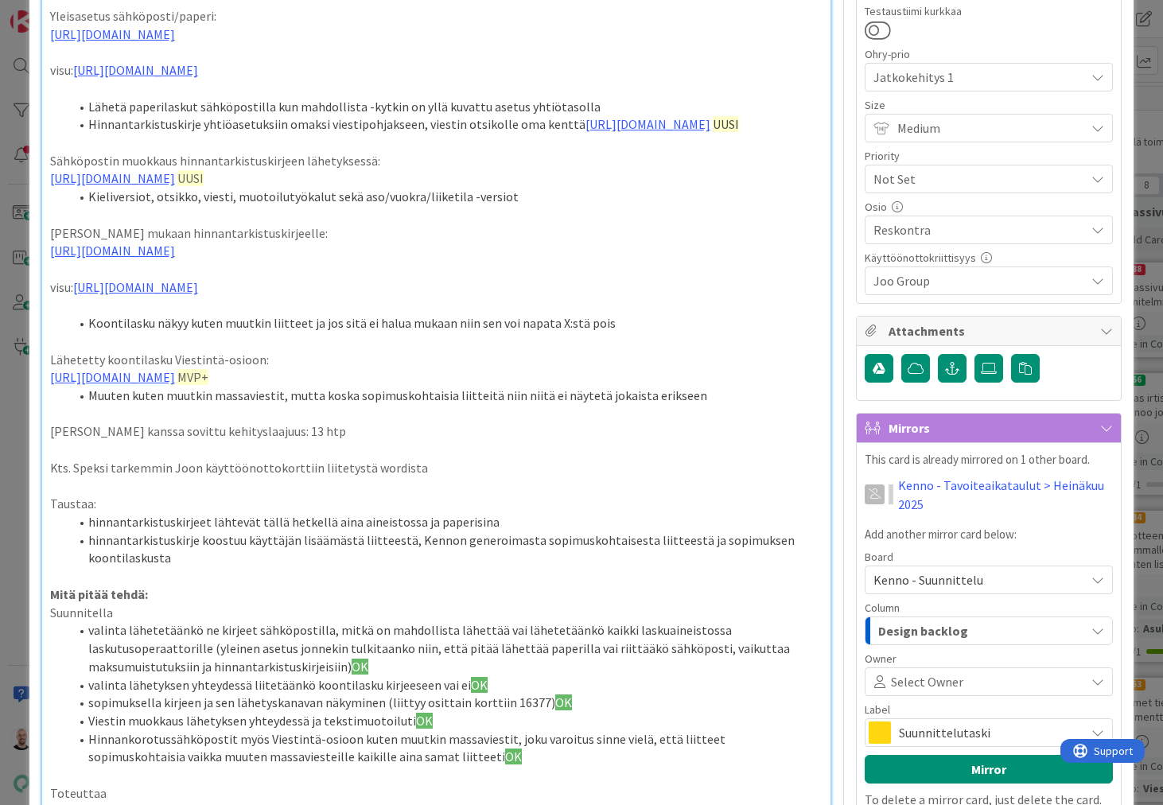
click at [681, 405] on li "Muuten kuten muutkin massaviestit, mutta koska sopimuskohtaisia liitteitä niin …" at bounding box center [446, 396] width 754 height 18
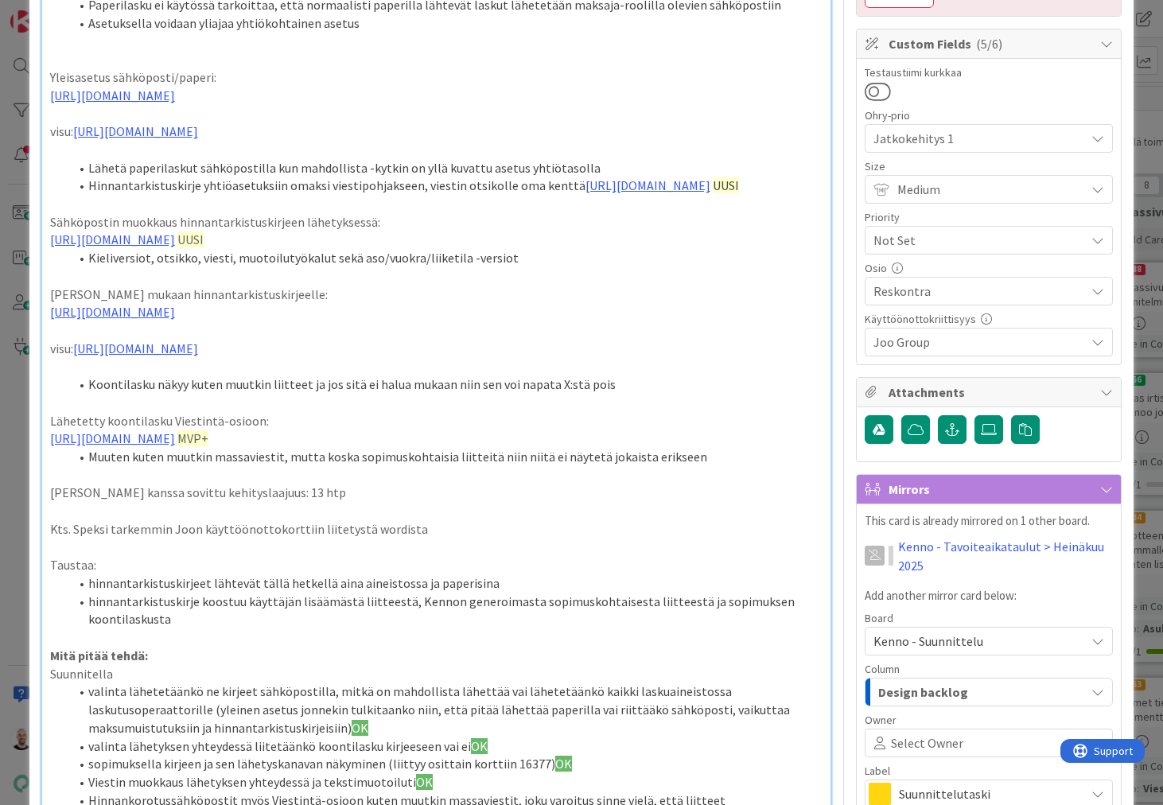
scroll to position [314, 0]
click at [691, 447] on p "[URL][DOMAIN_NAME] MVP+" at bounding box center [436, 438] width 773 height 18
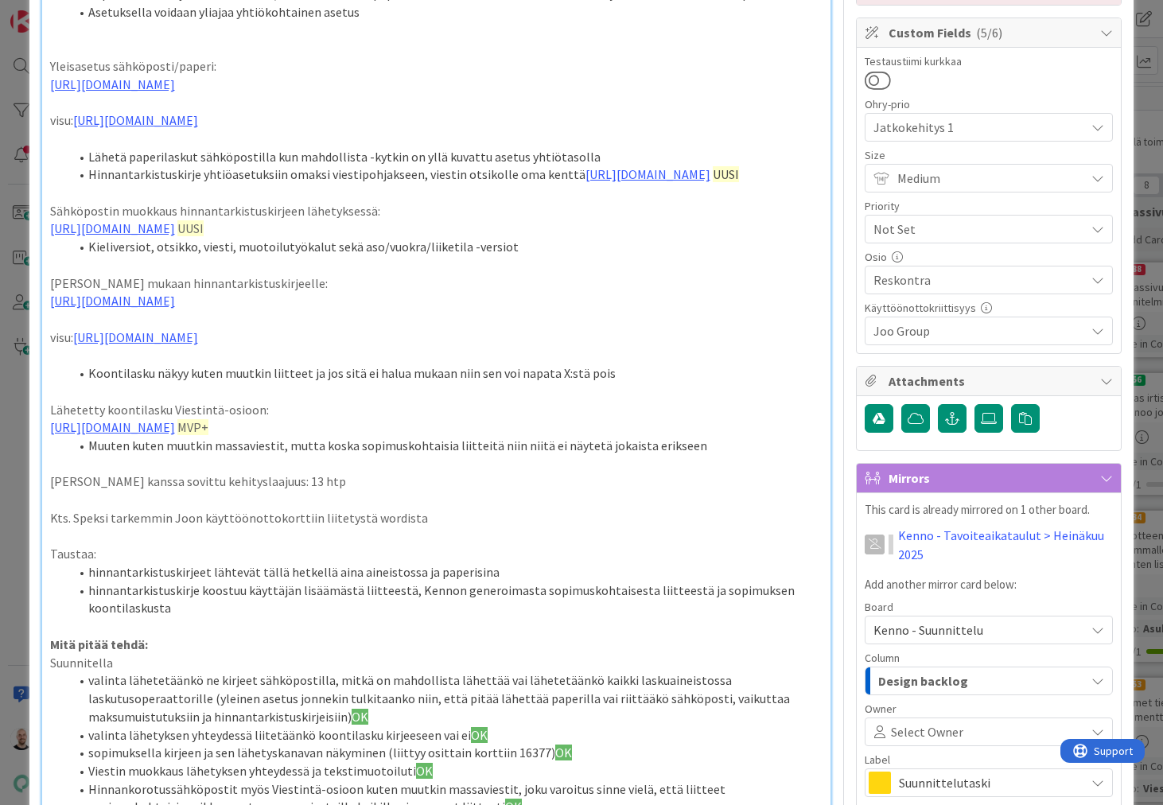
scroll to position [318, 0]
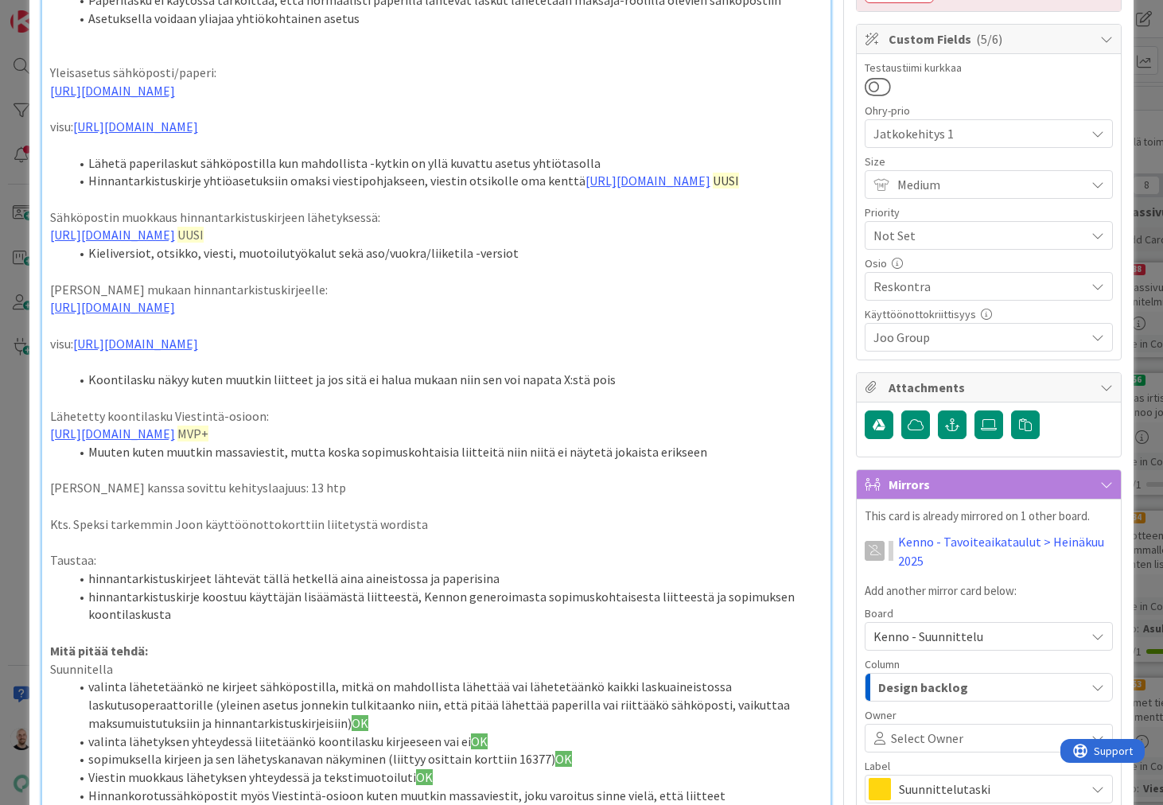
click at [208, 442] on span "MVP+" at bounding box center [192, 434] width 31 height 16
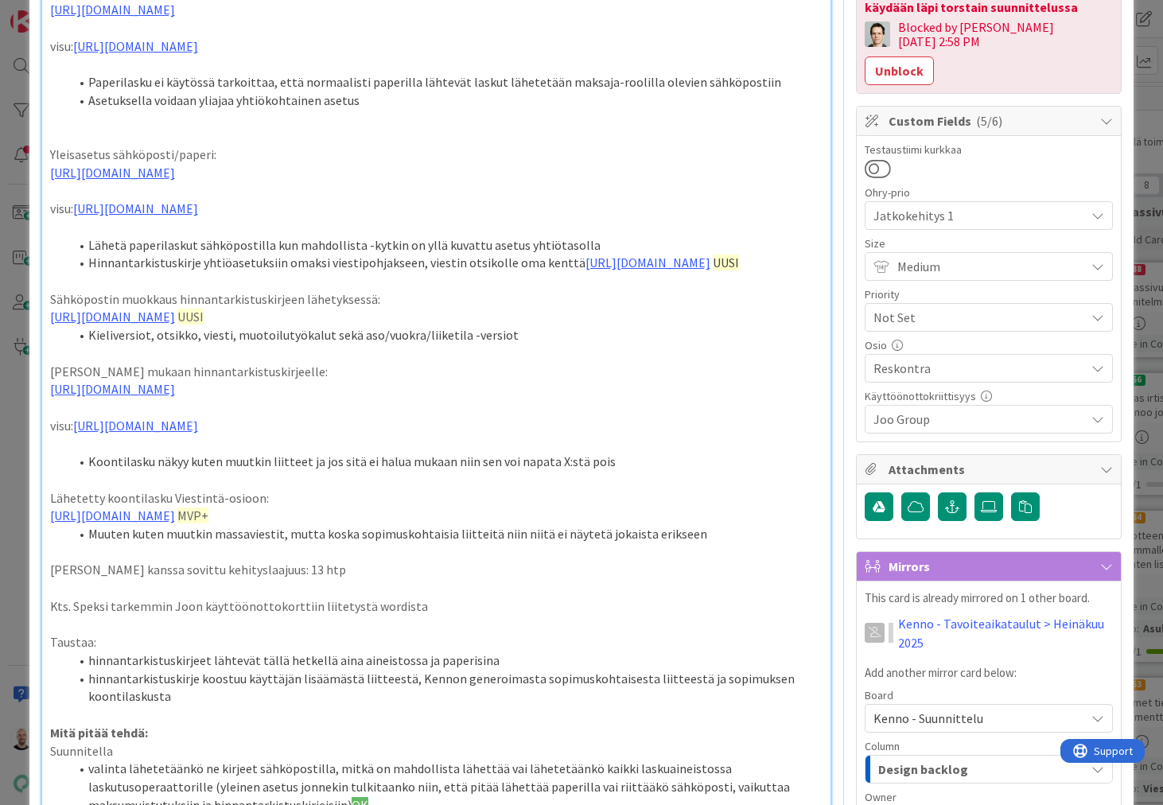
scroll to position [382, 0]
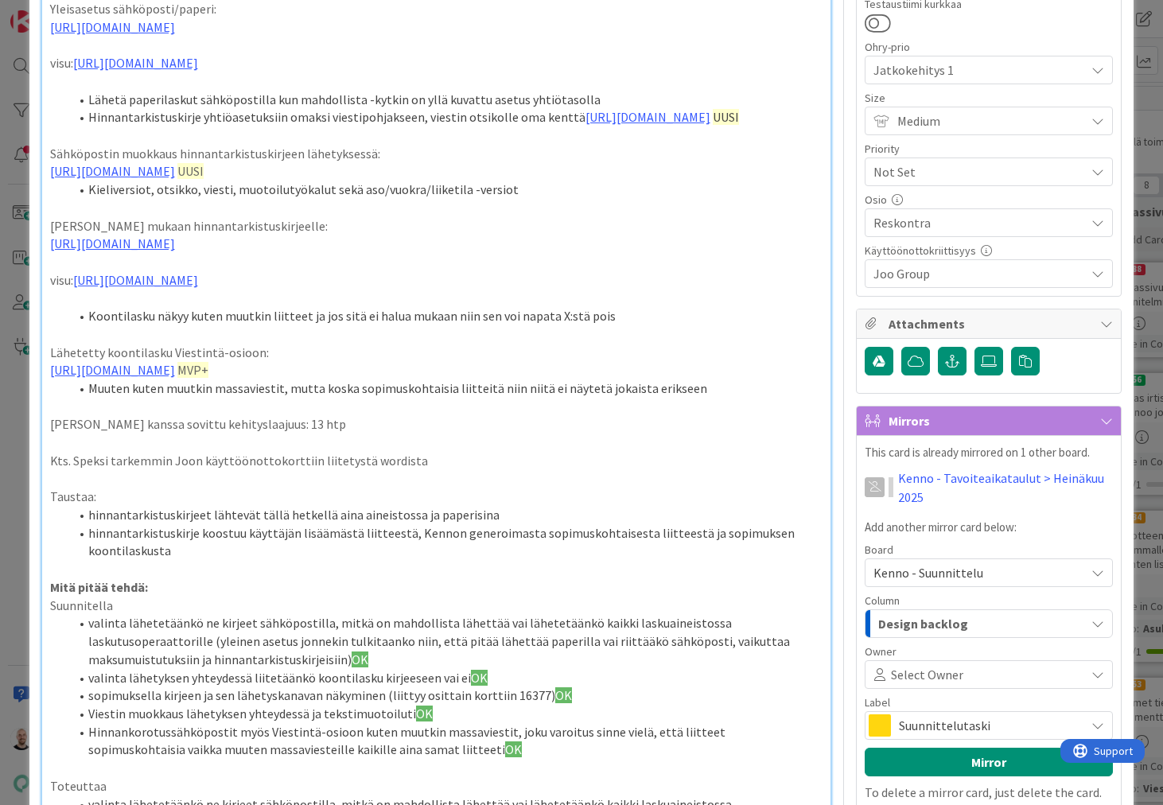
click at [208, 378] on span "MVP+" at bounding box center [192, 370] width 31 height 16
drag, startPoint x: 678, startPoint y: 228, endPoint x: 725, endPoint y: 228, distance: 47.7
click at [725, 181] on p "https://www.figma.com/proto/s06ePFuGvSFkRRSBp8p43G/Reskontra?page-id=0%3A1&node…" at bounding box center [436, 171] width 773 height 18
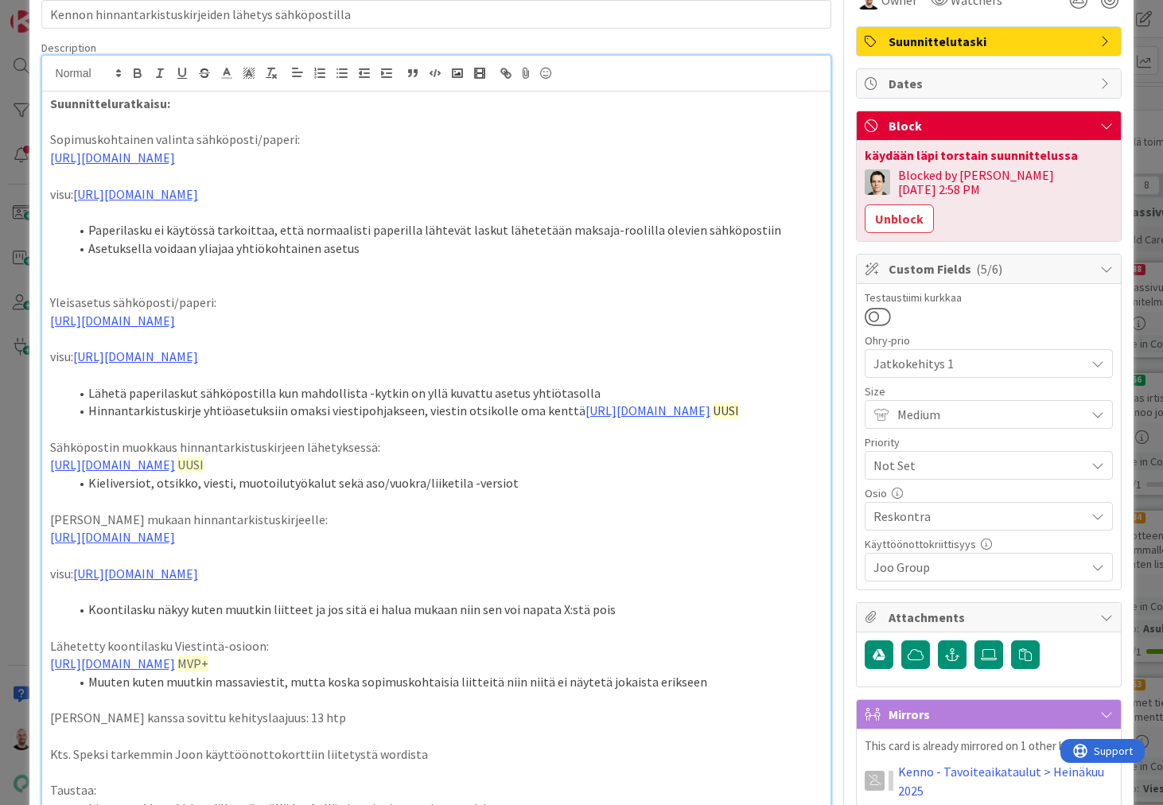
scroll to position [160, 0]
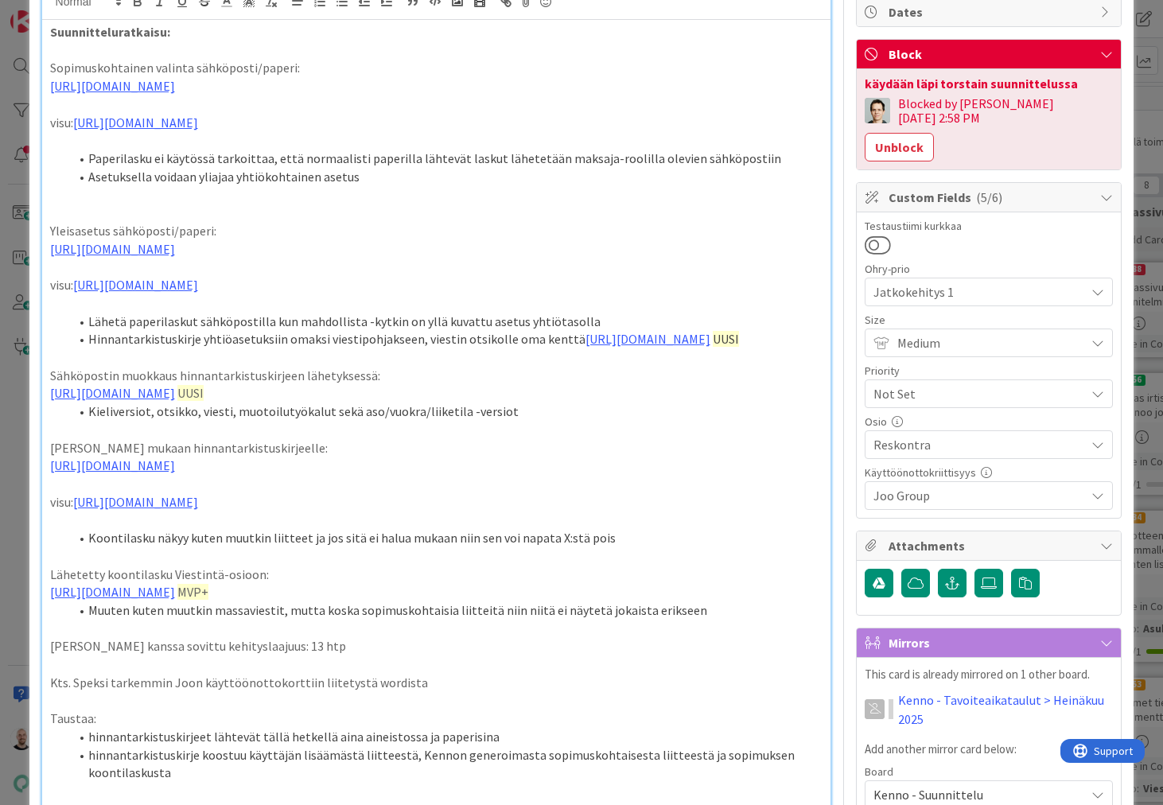
click at [714, 403] on p "https://www.figma.com/proto/s06ePFuGvSFkRRSBp8p43G/Reskontra?page-id=0%3A1&node…" at bounding box center [436, 393] width 773 height 18
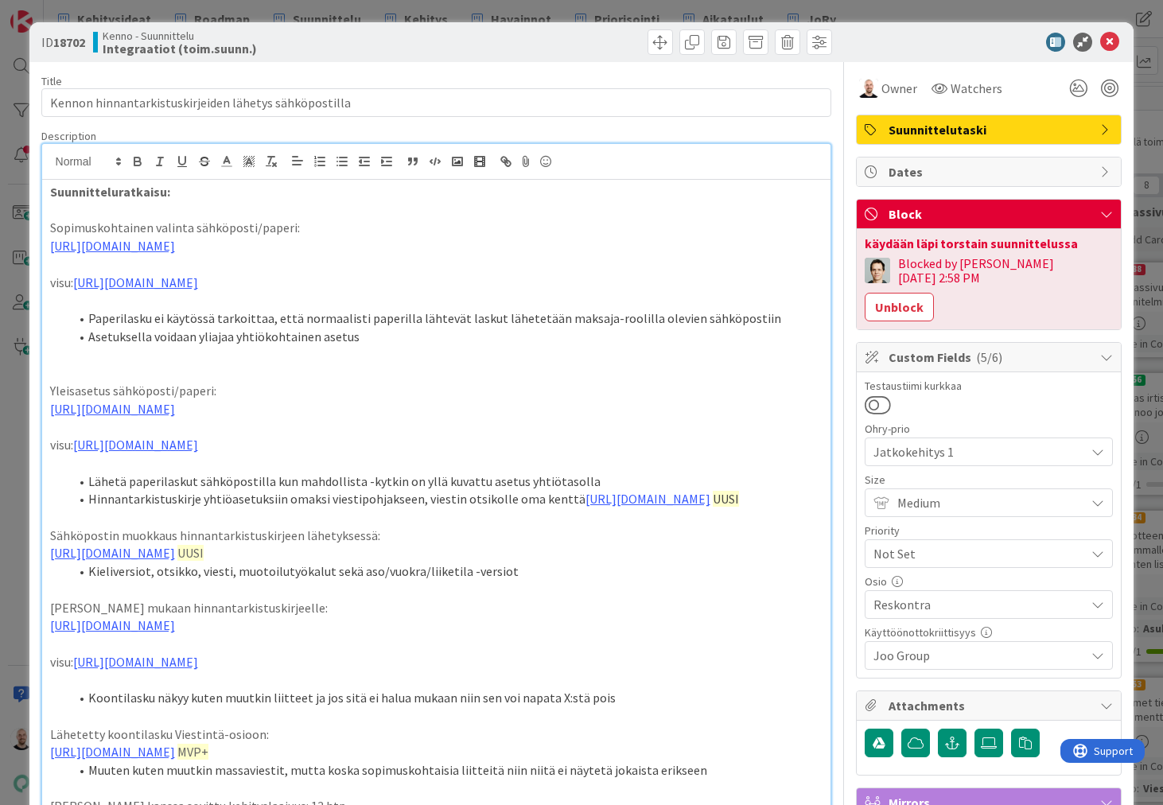
scroll to position [0, 0]
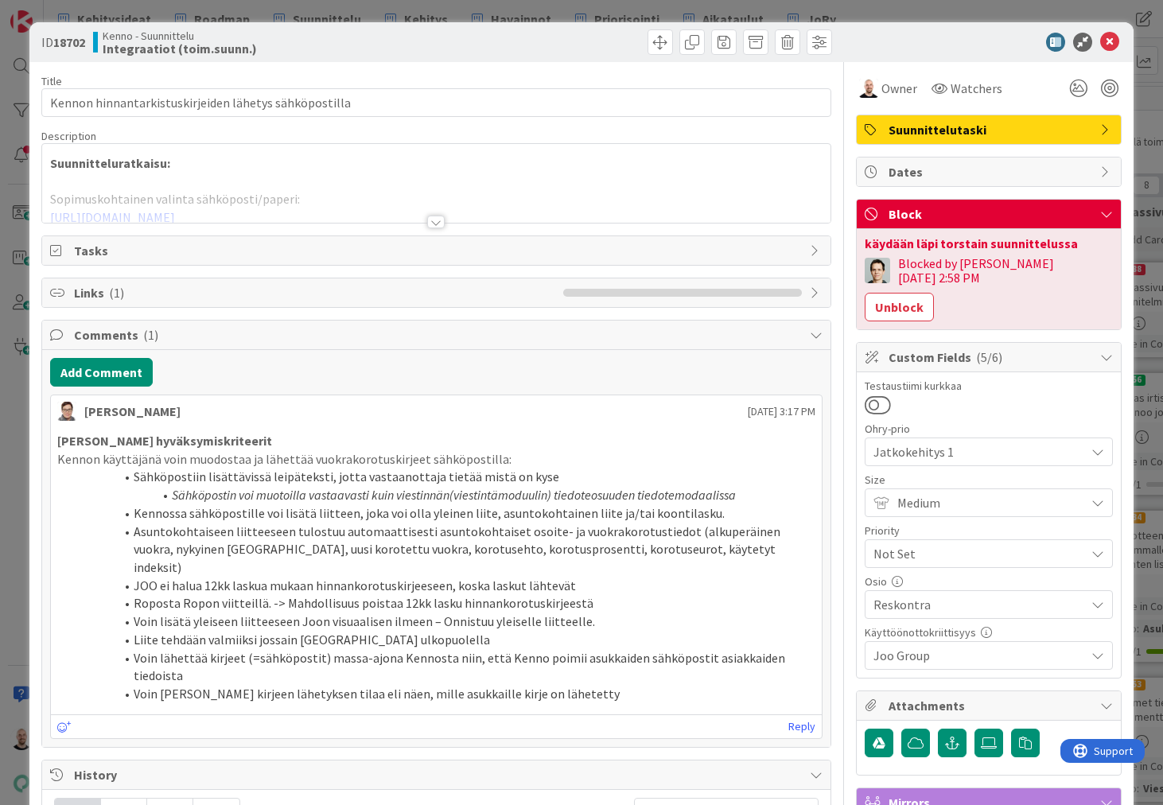
click at [434, 222] on div at bounding box center [436, 222] width 18 height 13
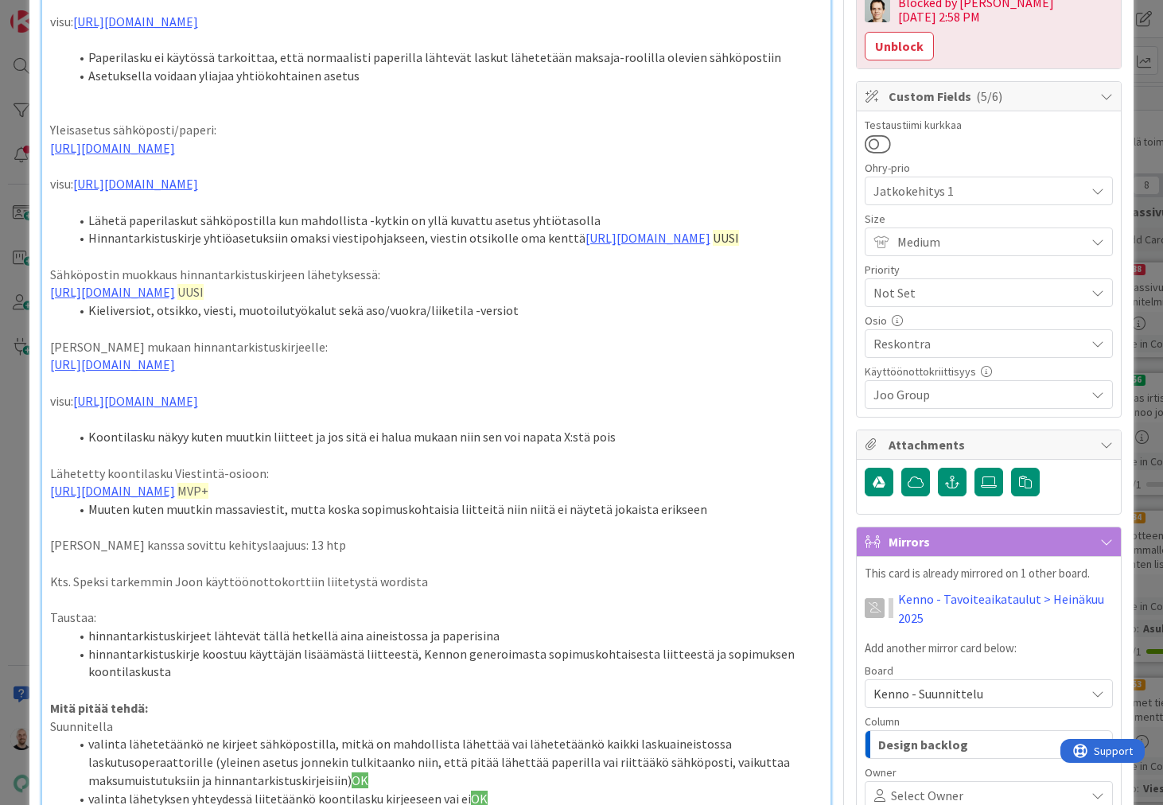
scroll to position [211, 0]
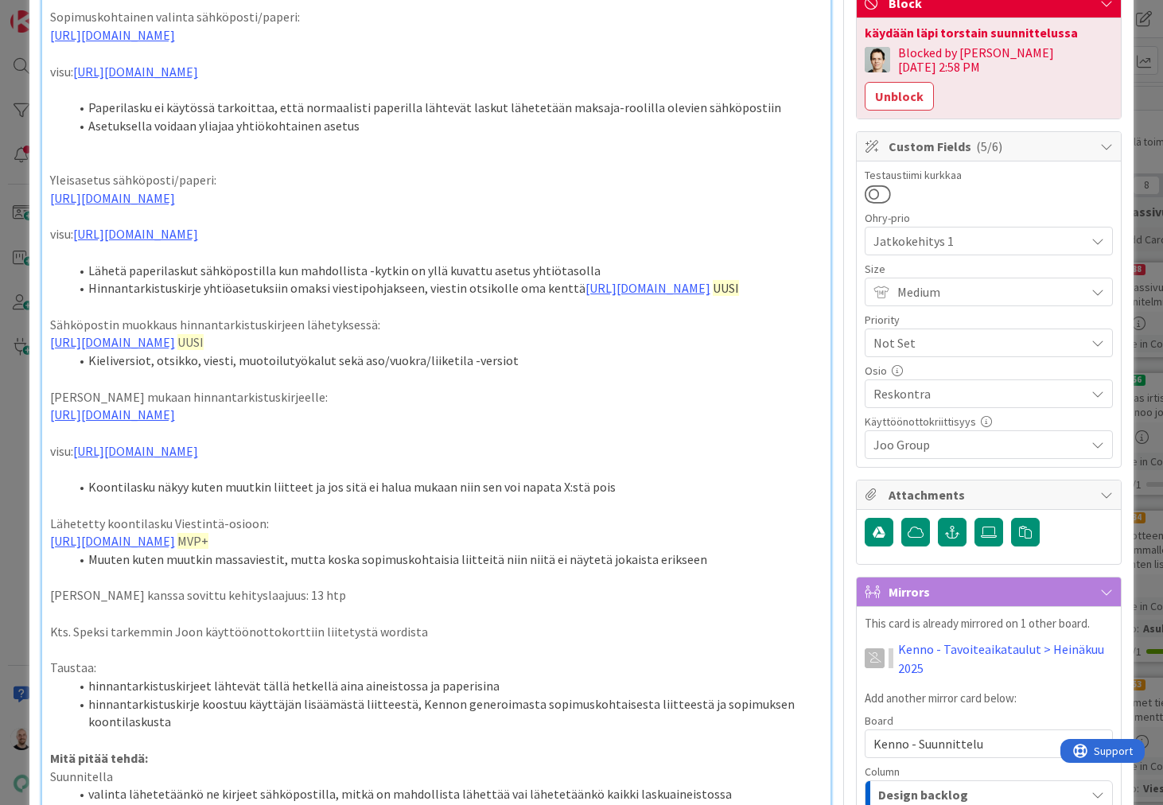
click at [208, 549] on span "MVP+" at bounding box center [192, 541] width 31 height 16
drag, startPoint x: 660, startPoint y: 627, endPoint x: 687, endPoint y: 627, distance: 26.3
click at [208, 549] on span "MVP+" at bounding box center [192, 541] width 31 height 16
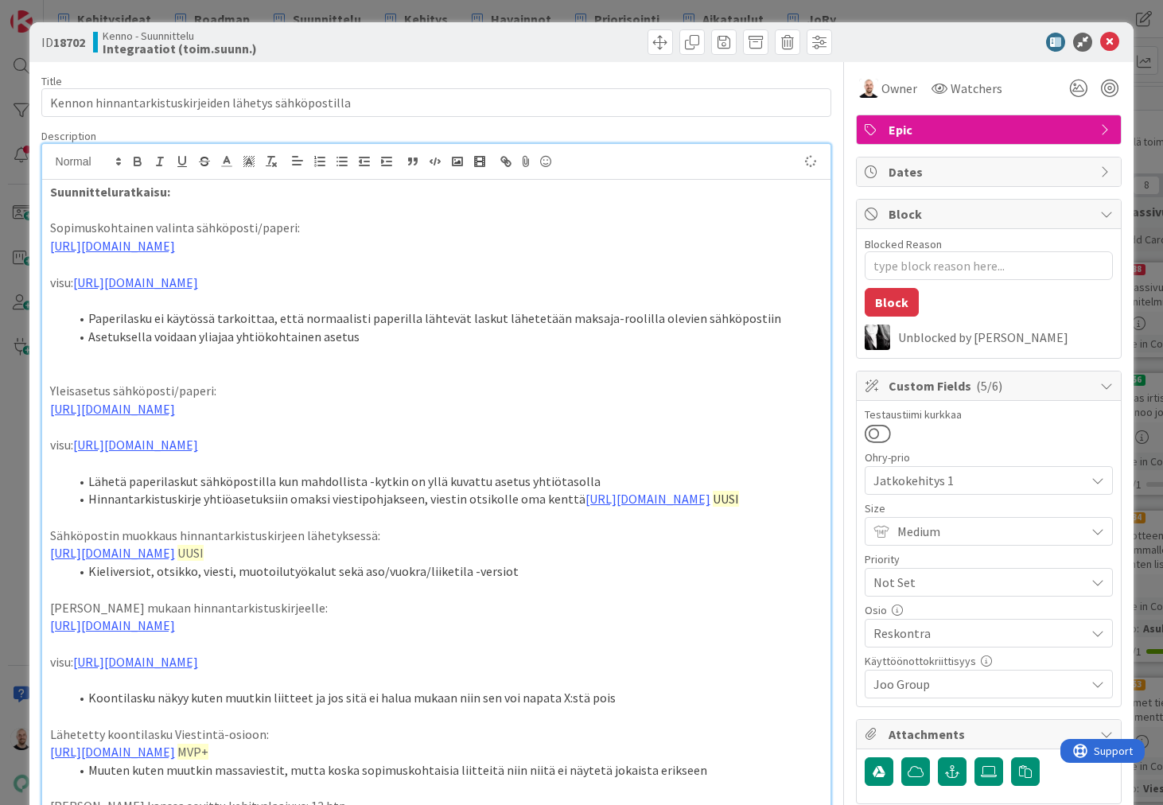
scroll to position [387, 0]
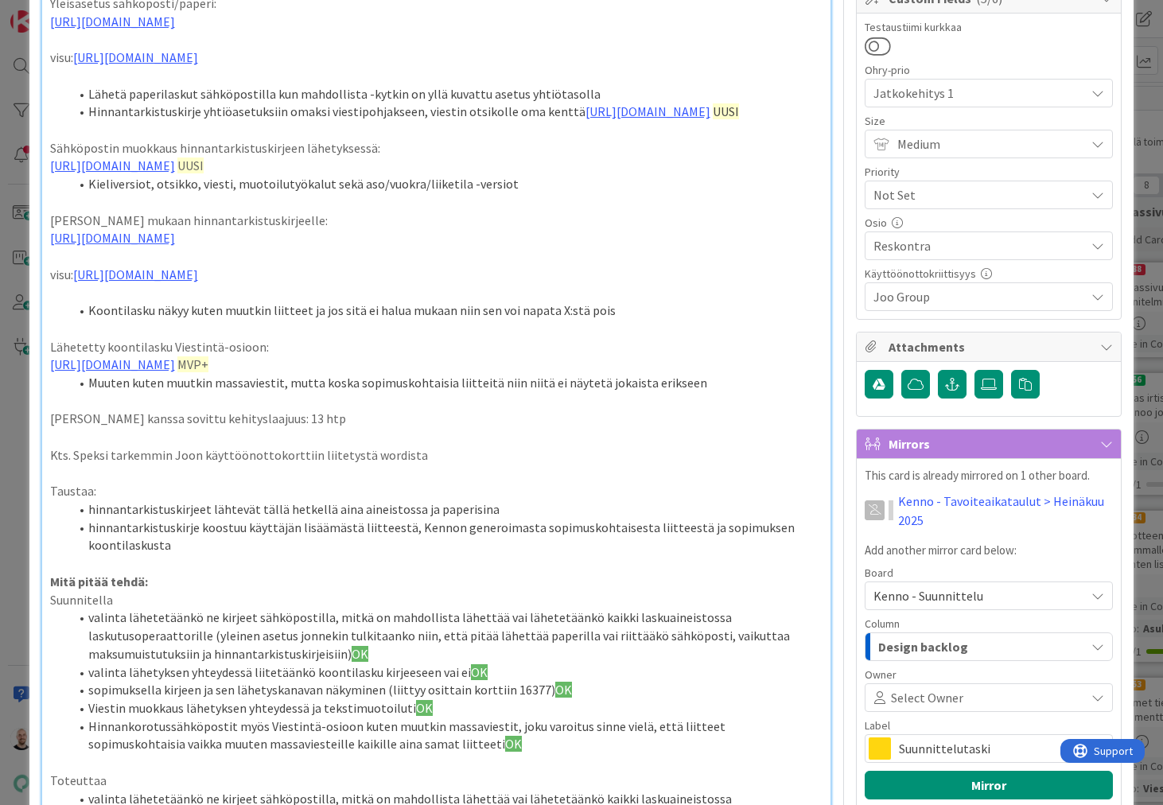
click at [208, 372] on span "MVP+" at bounding box center [192, 364] width 31 height 16
type textarea "x"
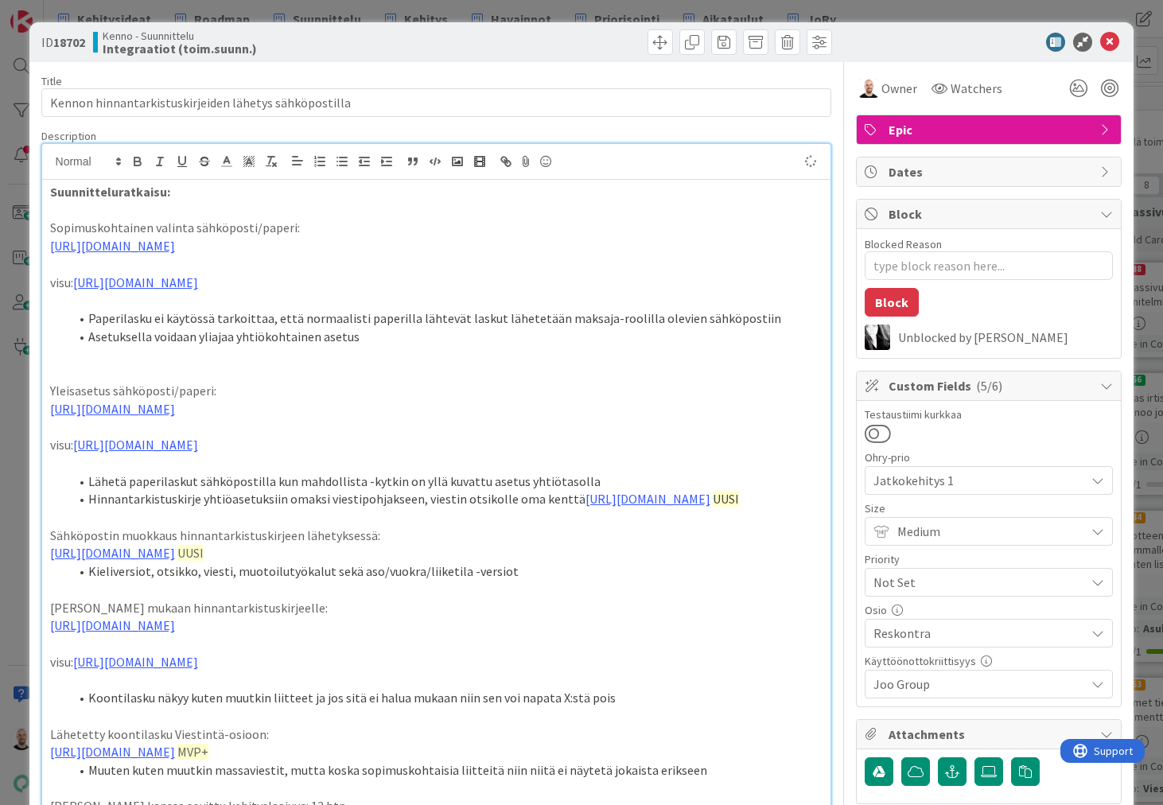
scroll to position [0, 0]
click at [53, 192] on strong "Suunnitteluratkaisu:" at bounding box center [110, 192] width 120 height 16
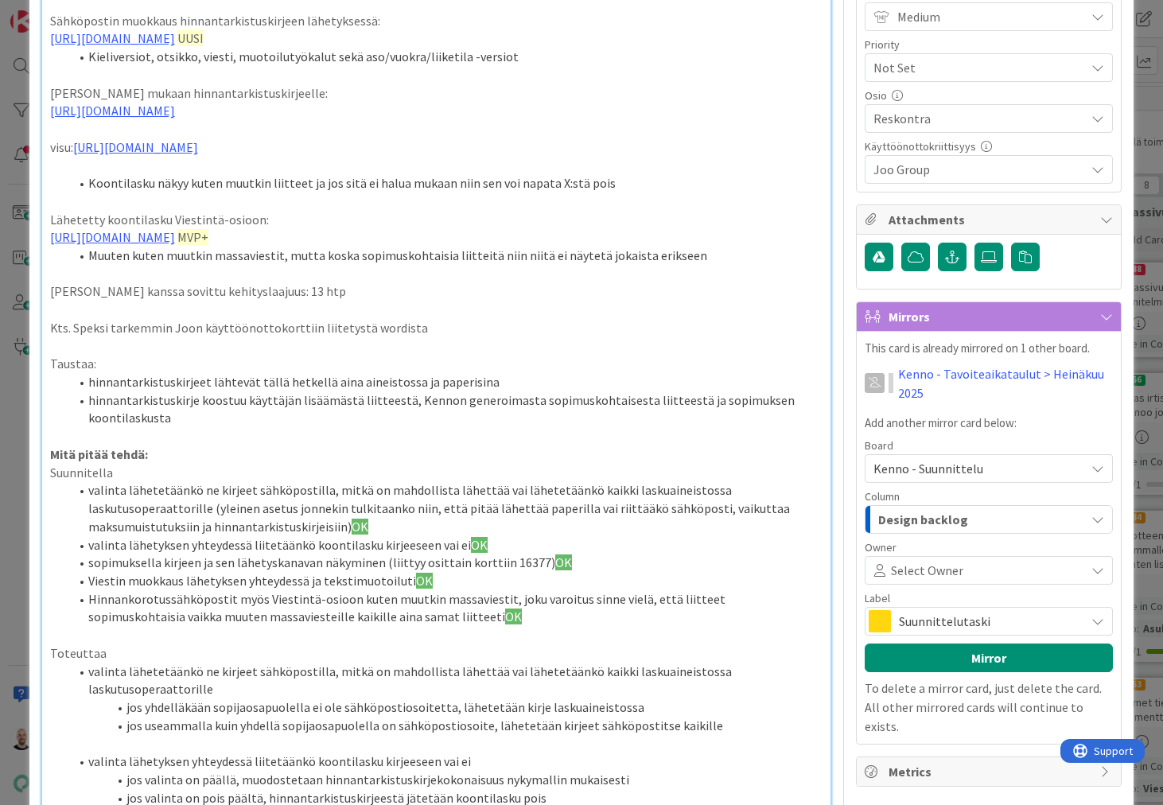
scroll to position [515, 0]
click at [208, 244] on span "MVP+" at bounding box center [192, 236] width 31 height 16
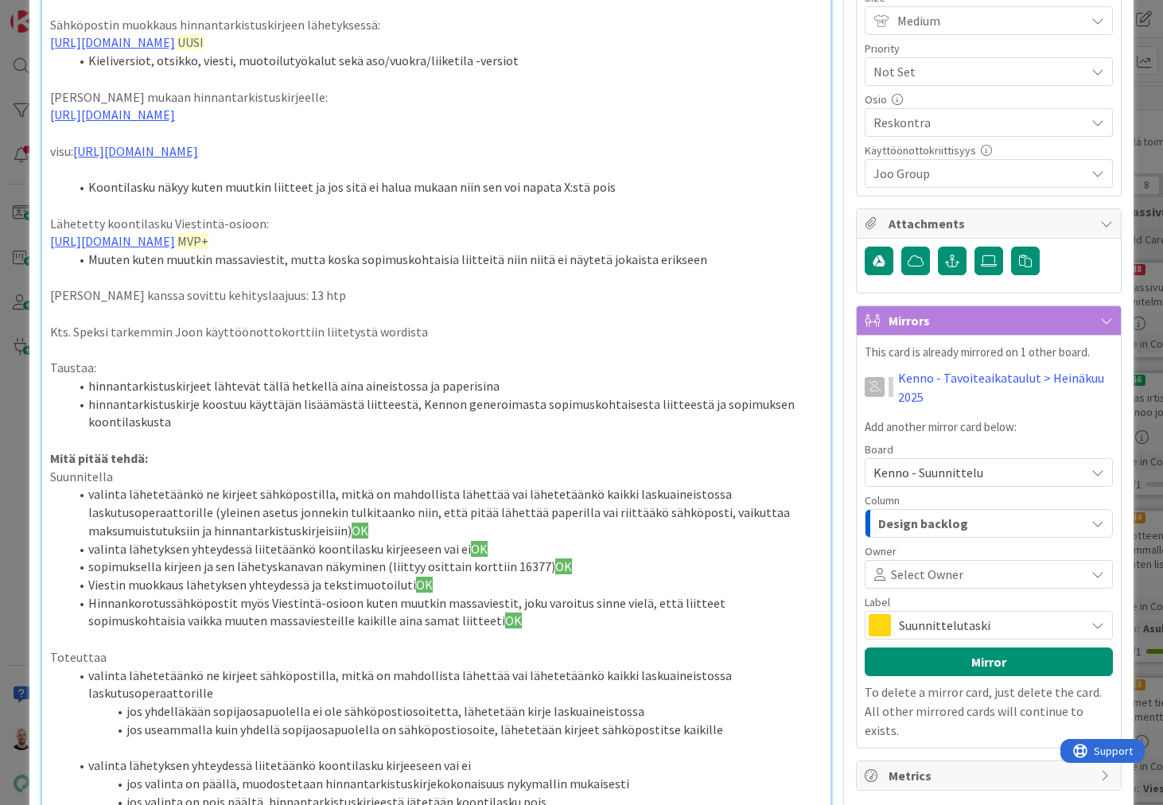
scroll to position [399, 0]
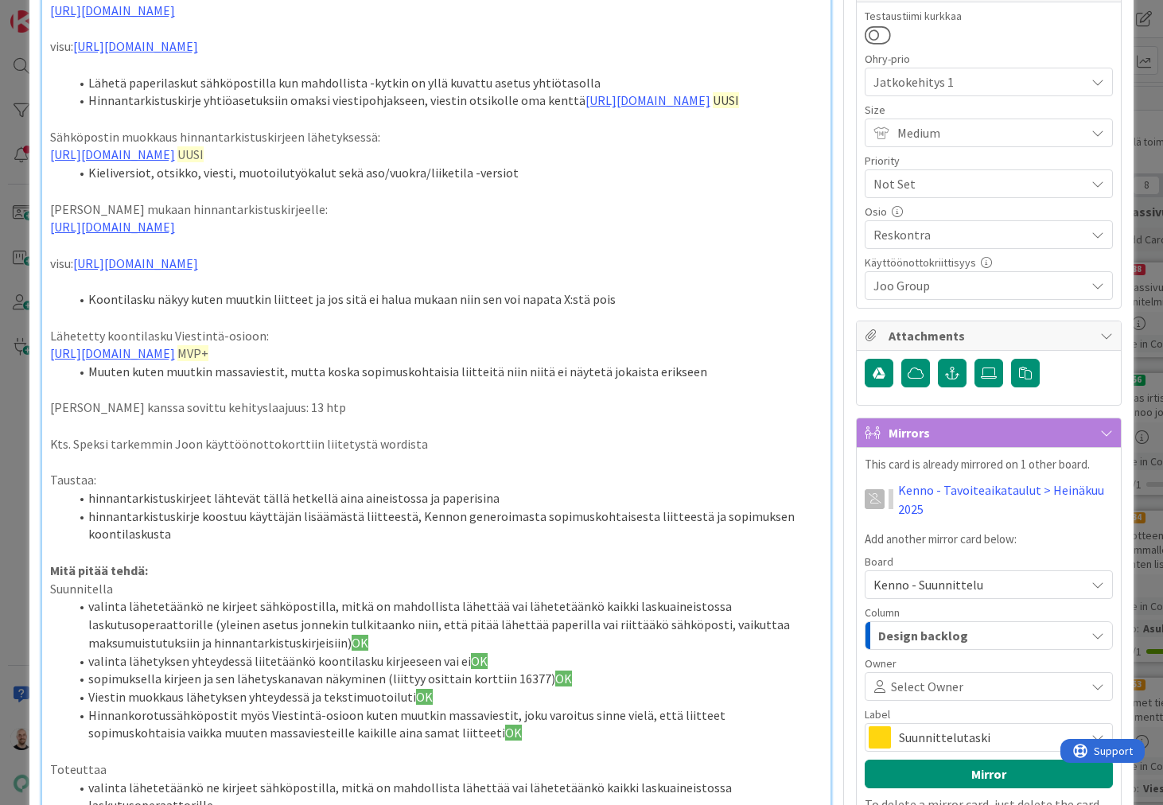
type textarea "x"
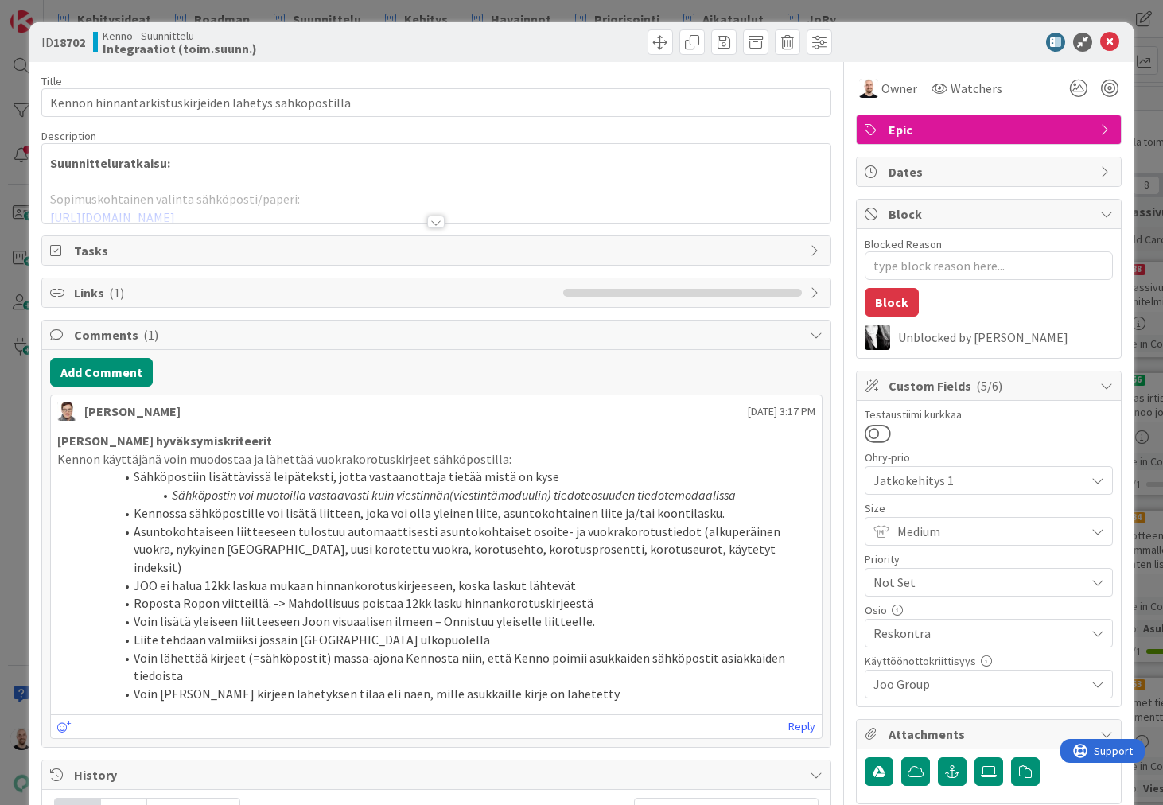
click at [436, 222] on div at bounding box center [436, 222] width 18 height 13
click at [436, 208] on p "Sopimuskohtainen valinta sähköposti/paperi:" at bounding box center [436, 199] width 773 height 18
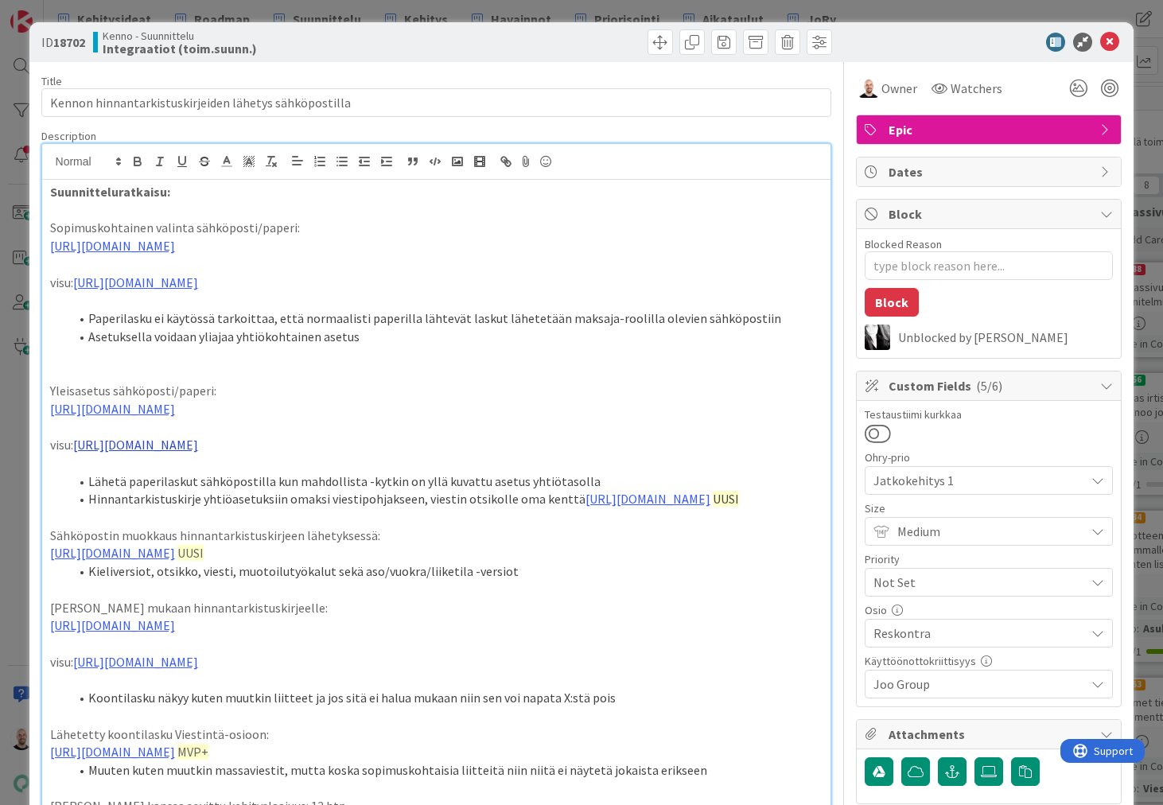
scroll to position [341, 0]
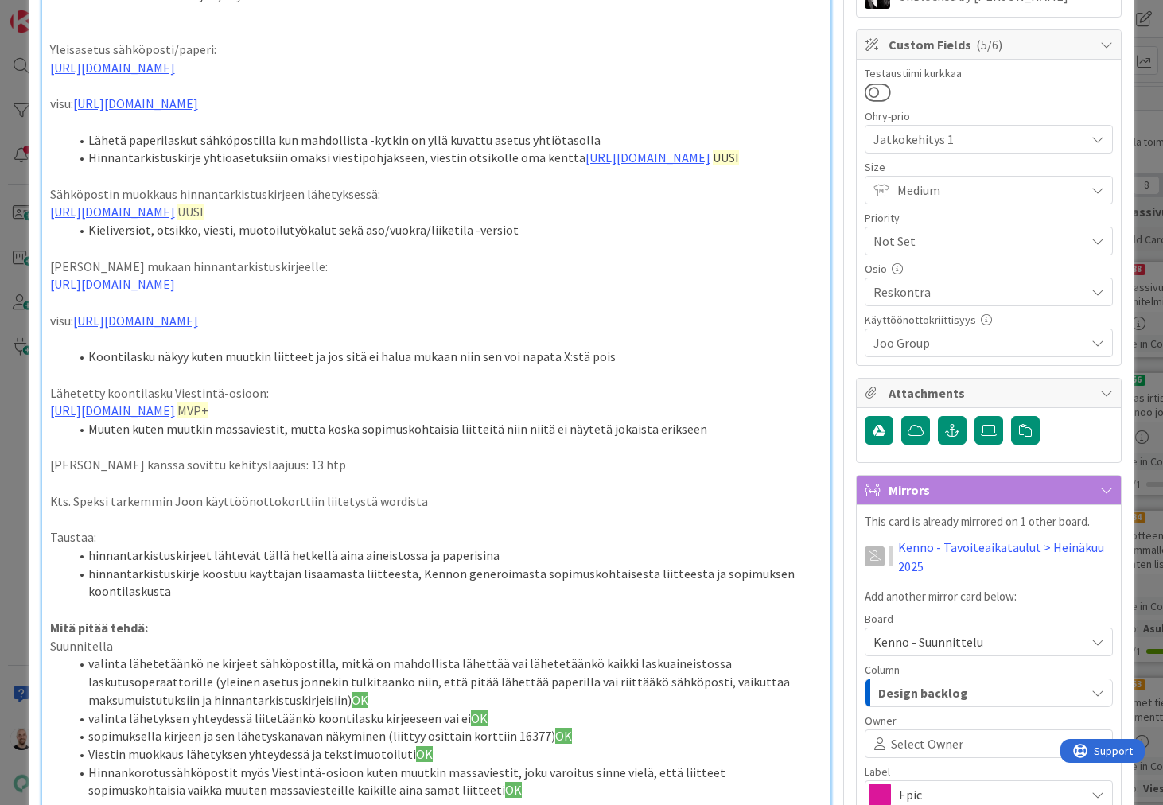
click at [208, 418] on span "MVP+" at bounding box center [192, 411] width 31 height 16
click at [687, 457] on p at bounding box center [436, 447] width 773 height 18
click at [727, 420] on p "[URL][DOMAIN_NAME] MVP+" at bounding box center [436, 411] width 773 height 18
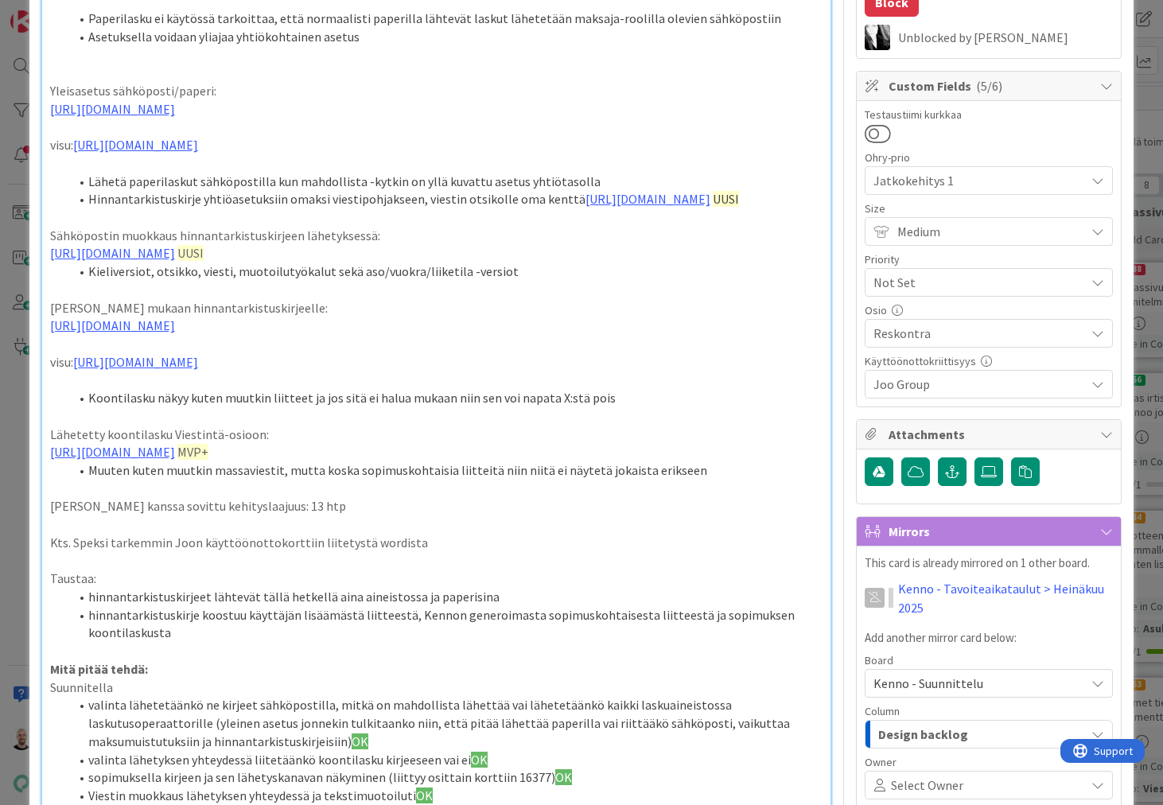
click at [712, 480] on li "Muuten kuten muutkin massaviestit, mutta koska sopimuskohtaisia liitteitä niin …" at bounding box center [446, 470] width 754 height 18
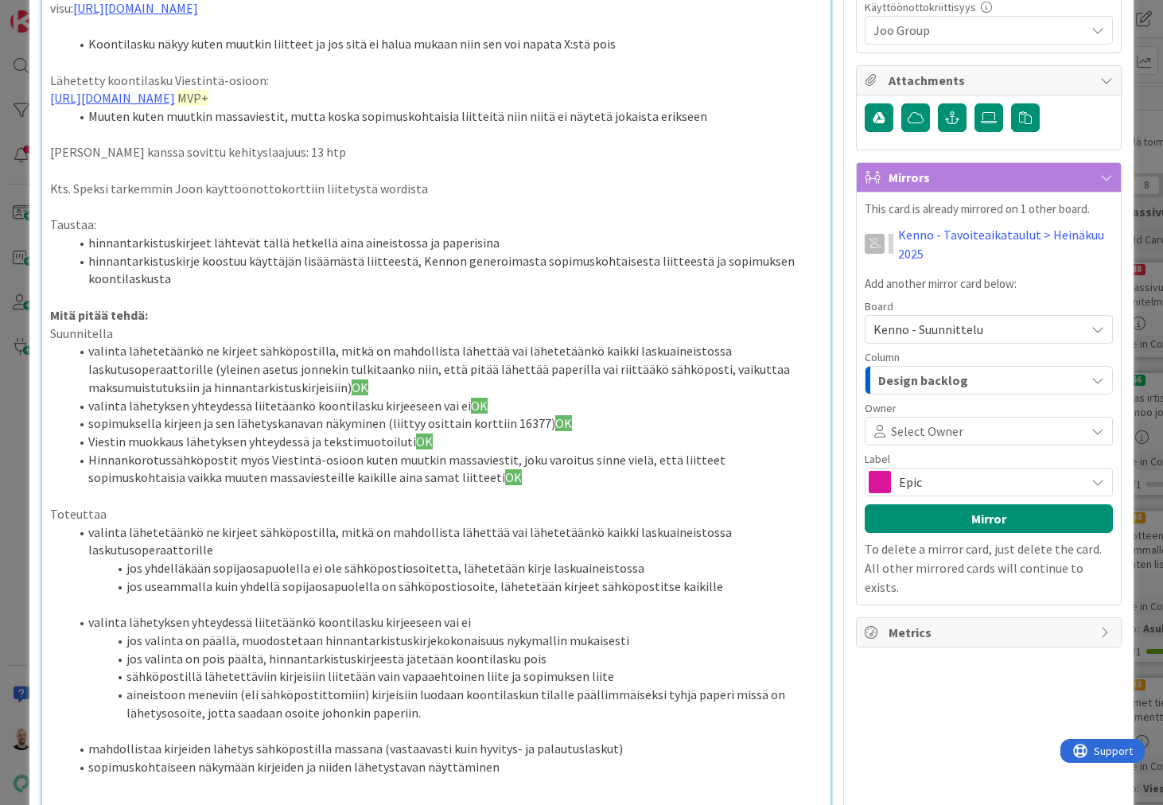
scroll to position [511, 0]
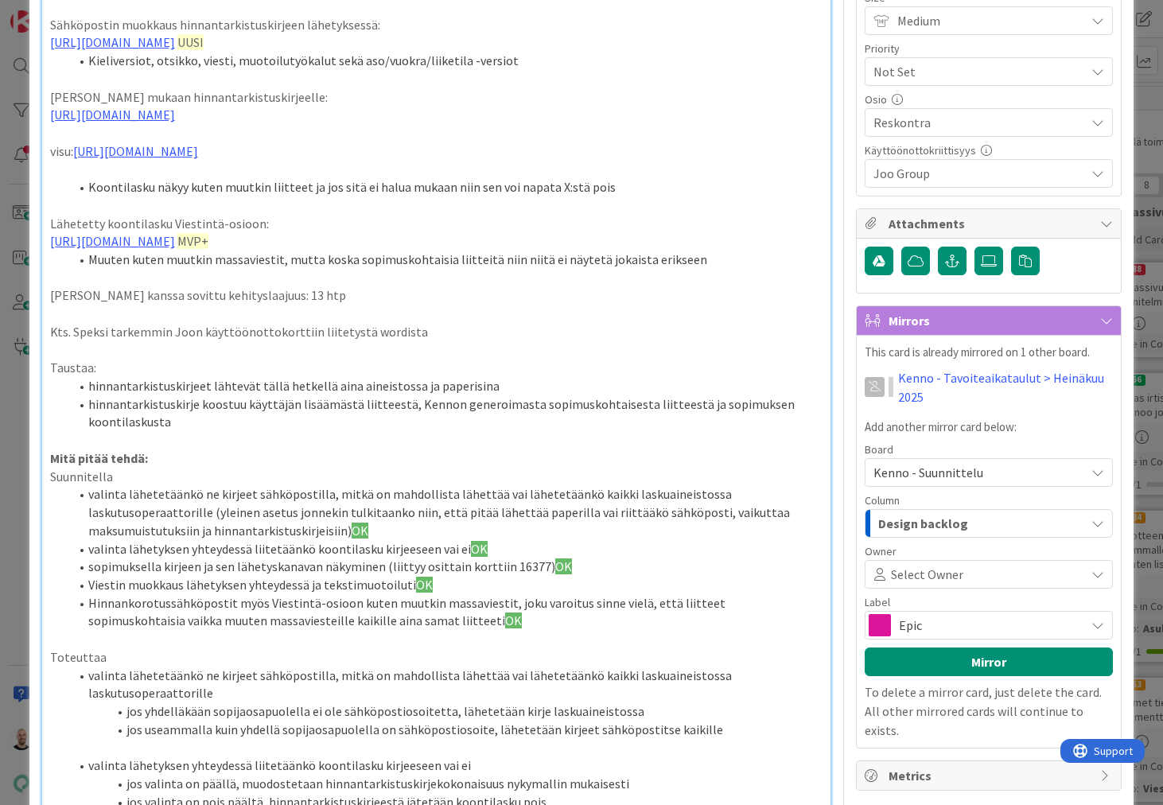
click at [208, 249] on span "MVP+" at bounding box center [192, 241] width 31 height 16
type textarea "x"
click at [724, 287] on p at bounding box center [436, 278] width 773 height 18
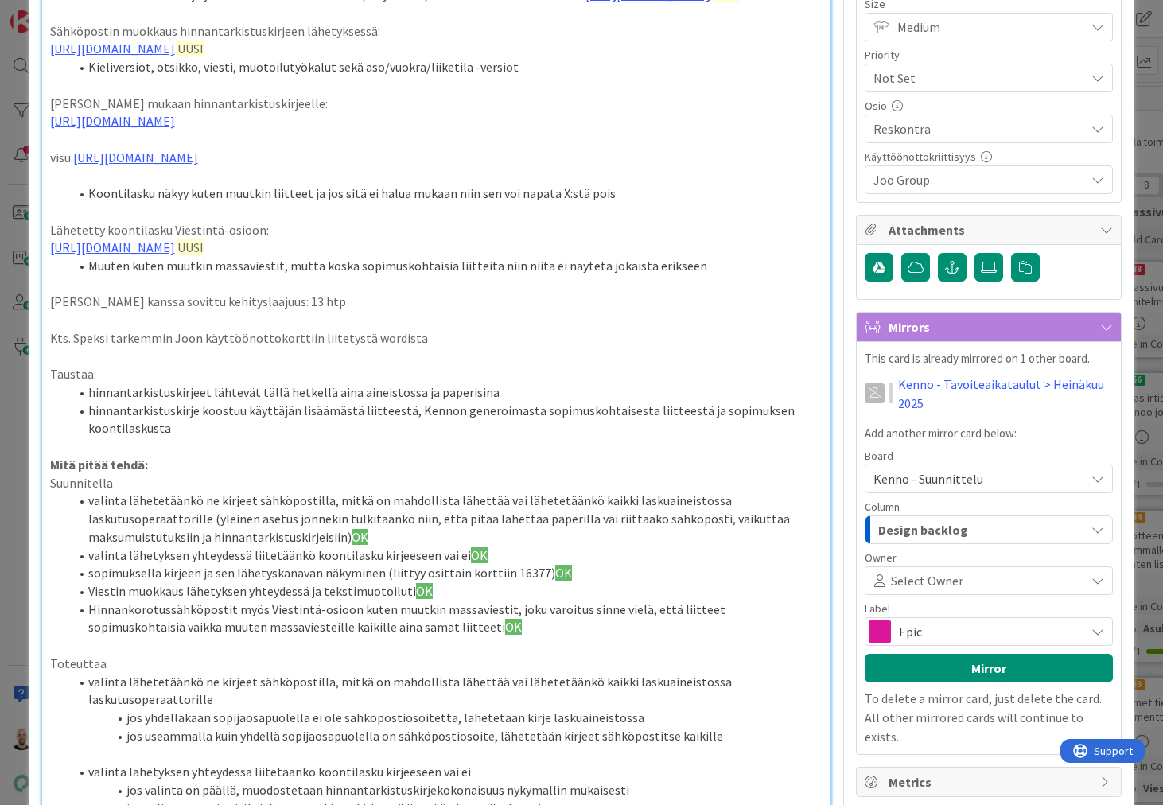
click at [740, 275] on li "Muuten kuten muutkin massaviestit, mutta koska sopimuskohtaisia liitteitä niin …" at bounding box center [446, 266] width 754 height 18
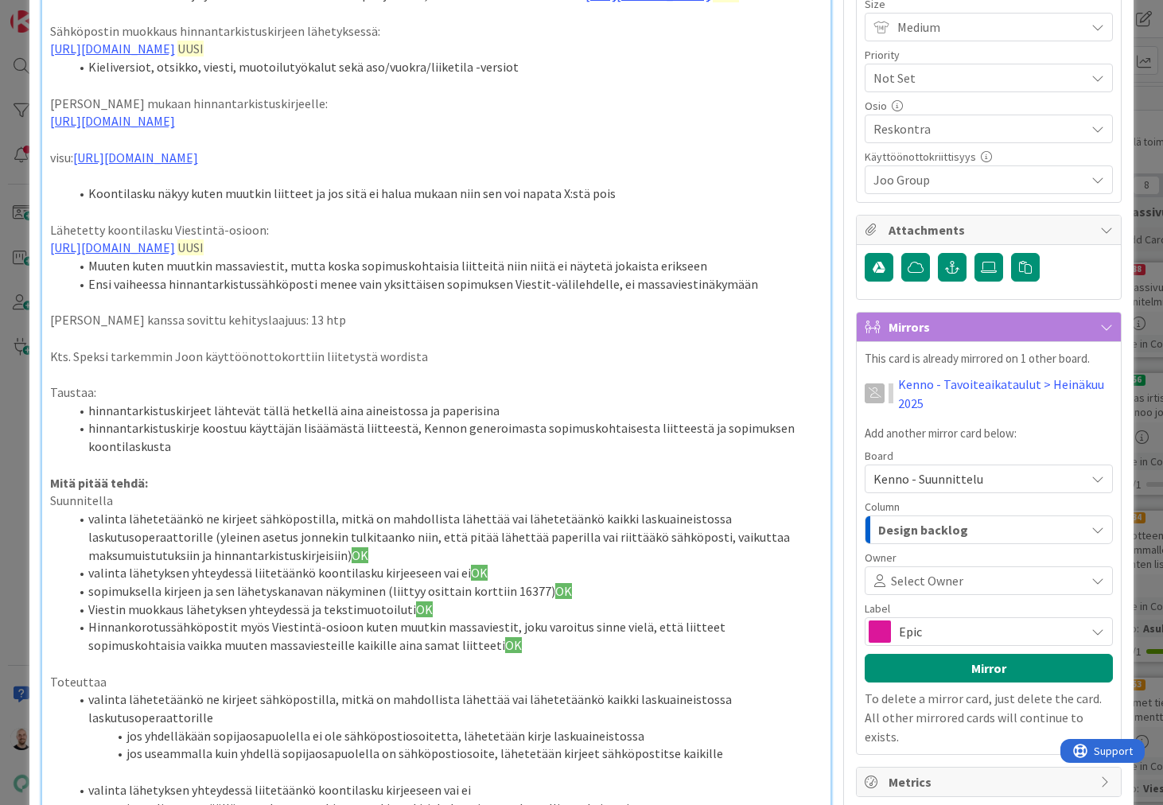
type textarea "x"
